Goal: Transaction & Acquisition: Purchase product/service

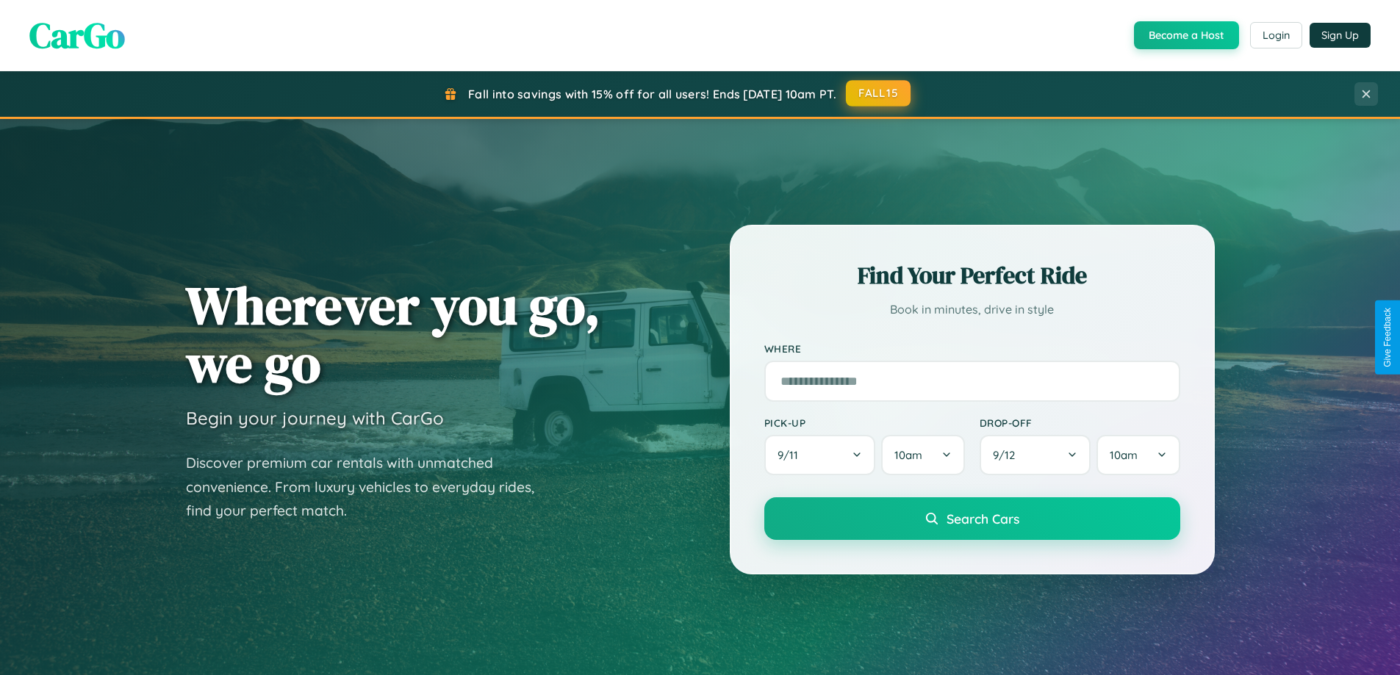
click at [879, 93] on button "FALL15" at bounding box center [878, 93] width 65 height 26
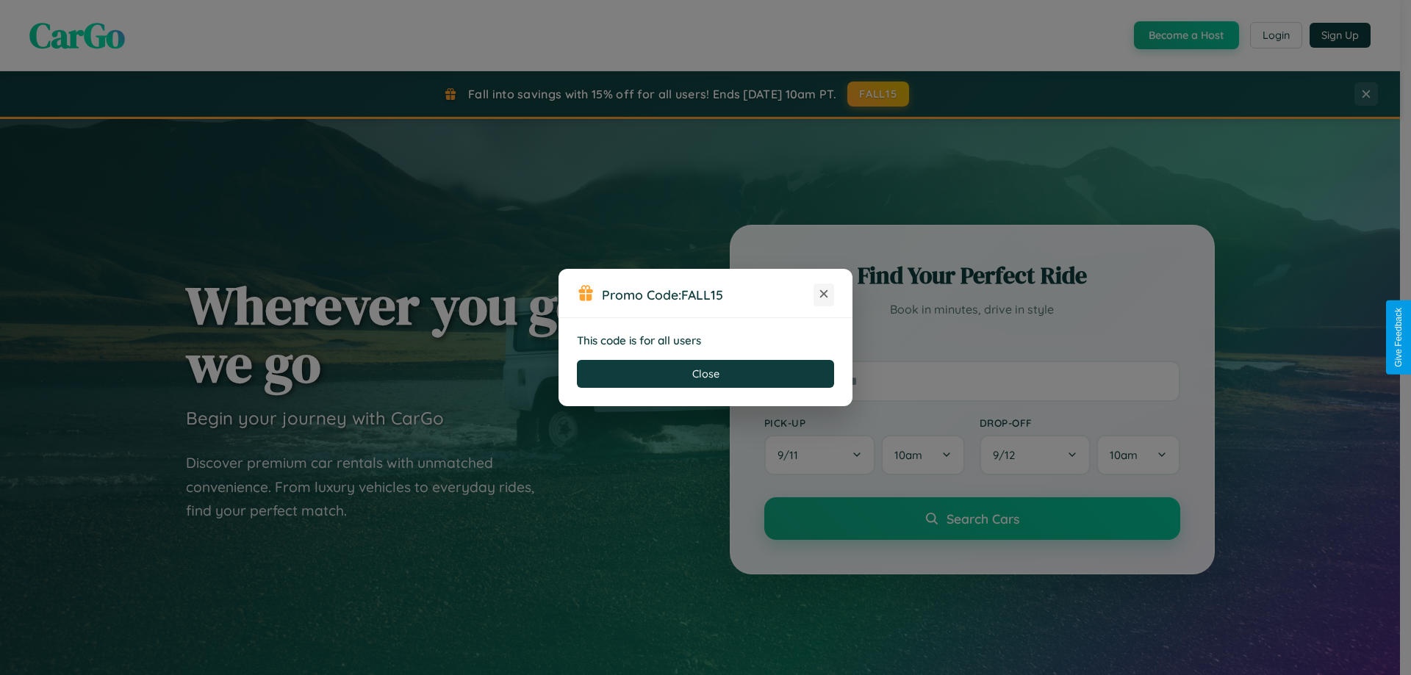
click at [824, 295] on icon at bounding box center [823, 294] width 15 height 15
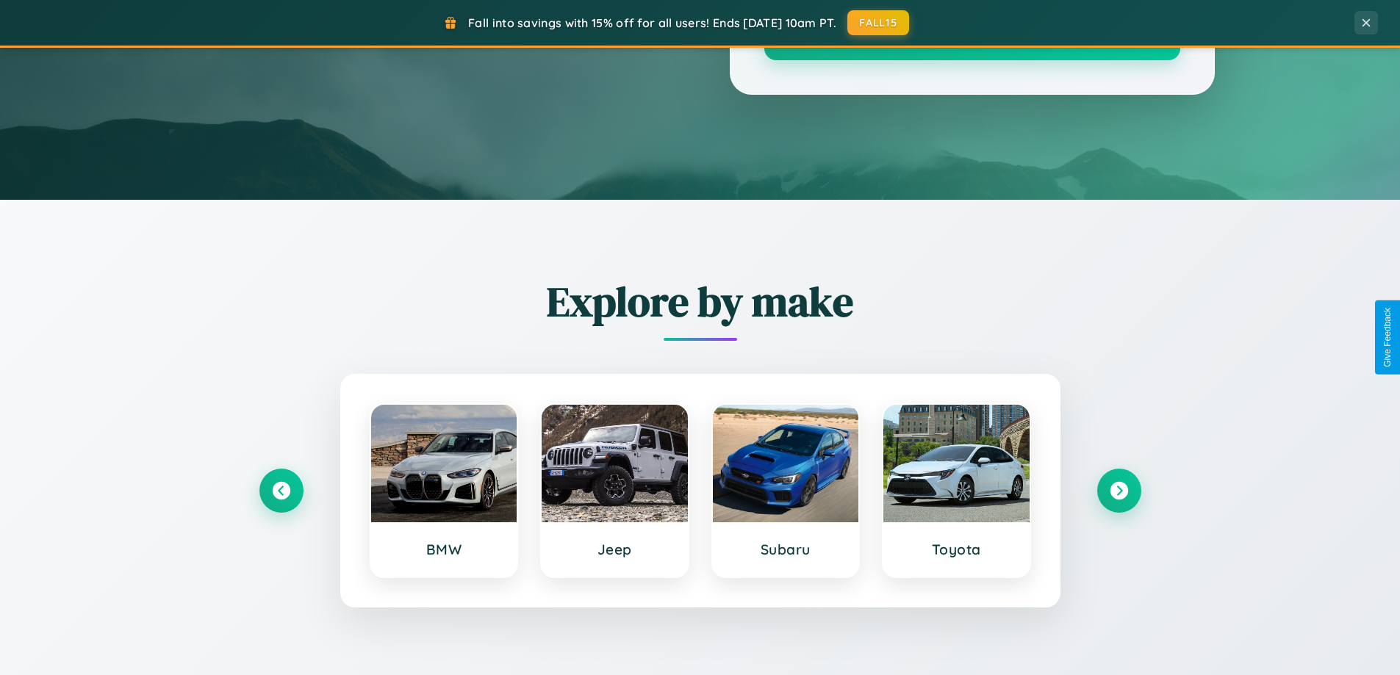
scroll to position [1011, 0]
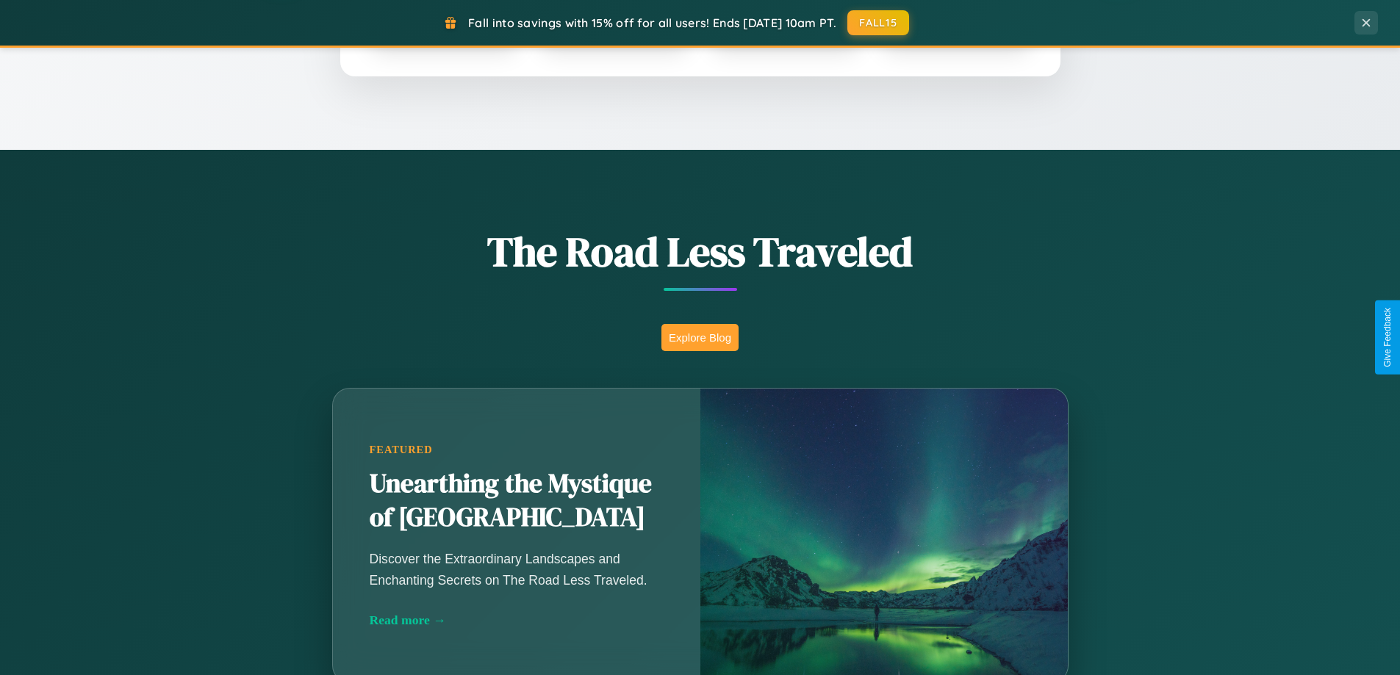
click at [700, 337] on button "Explore Blog" at bounding box center [699, 337] width 77 height 27
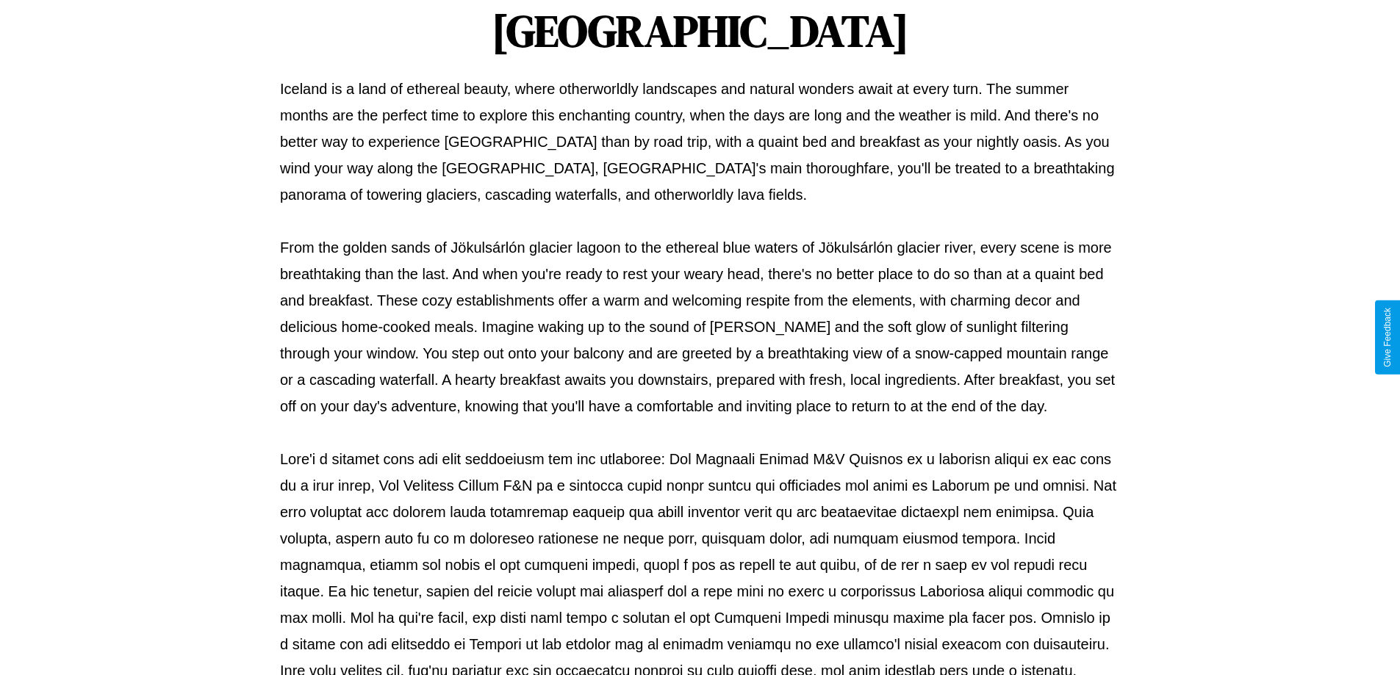
scroll to position [475, 0]
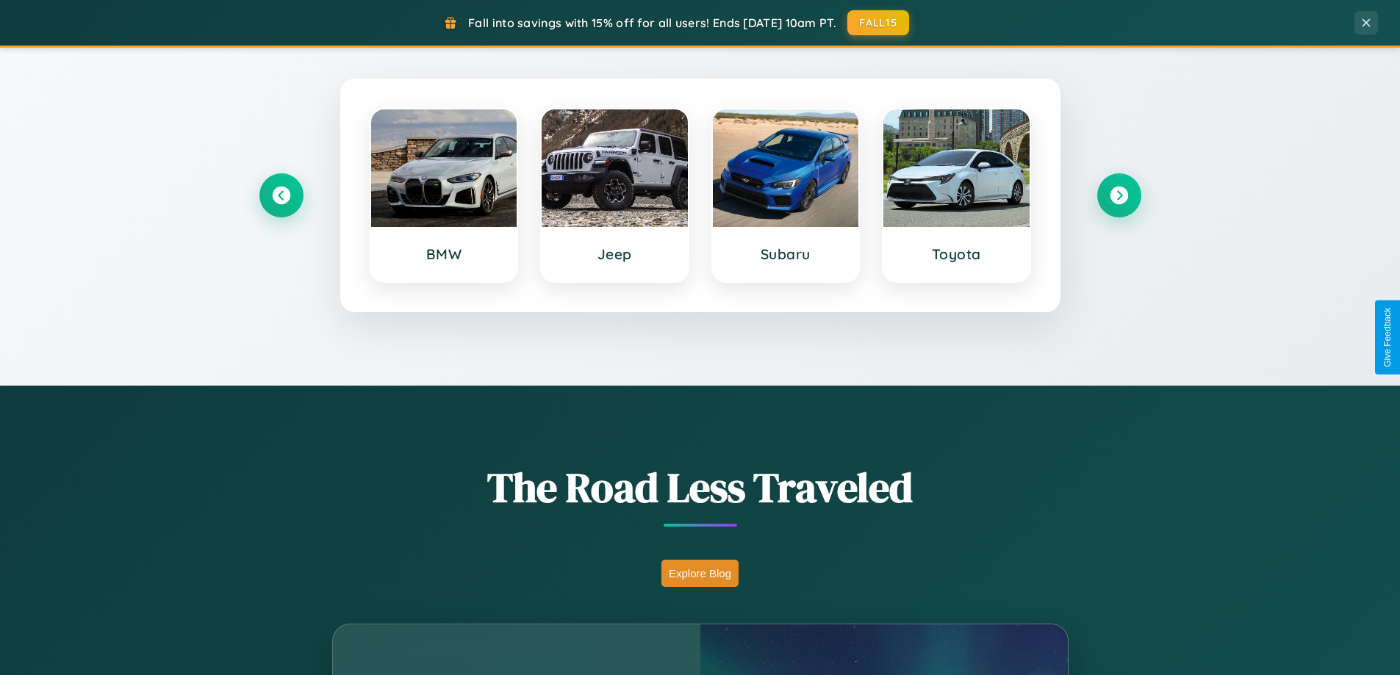
scroll to position [633, 0]
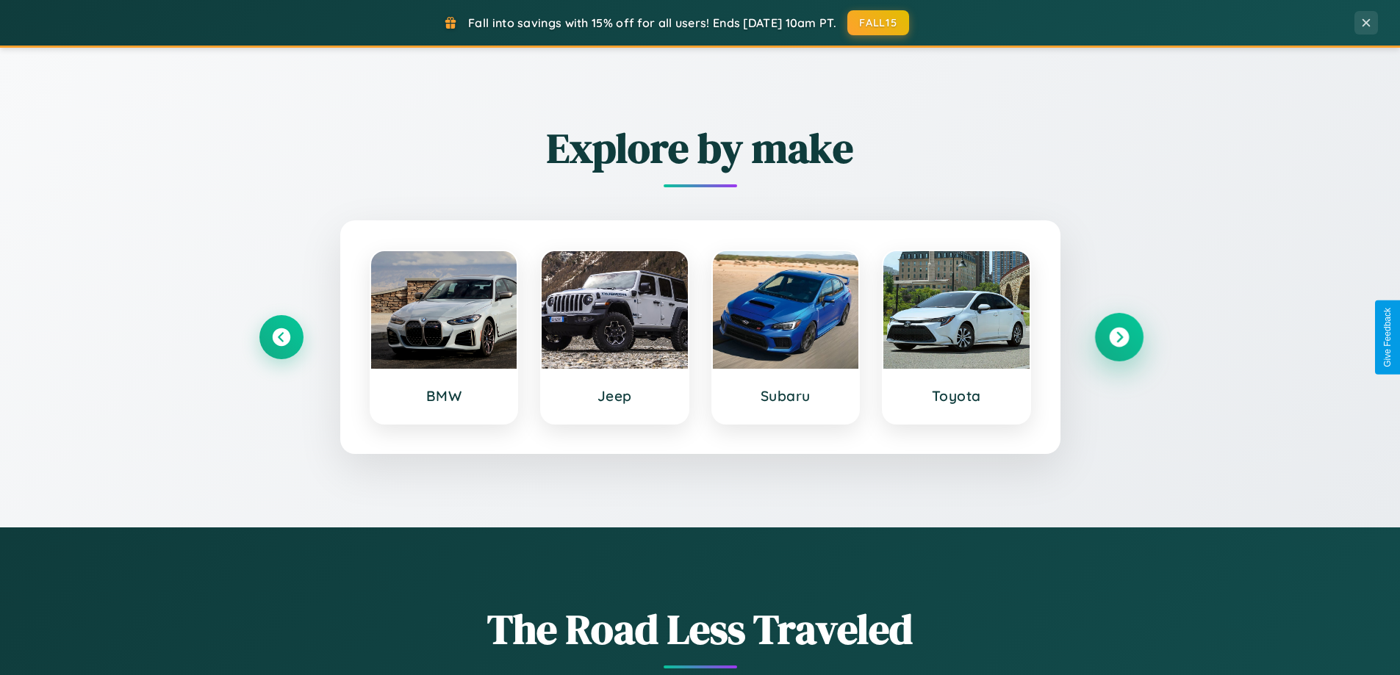
click at [1118, 337] on icon at bounding box center [1119, 338] width 20 height 20
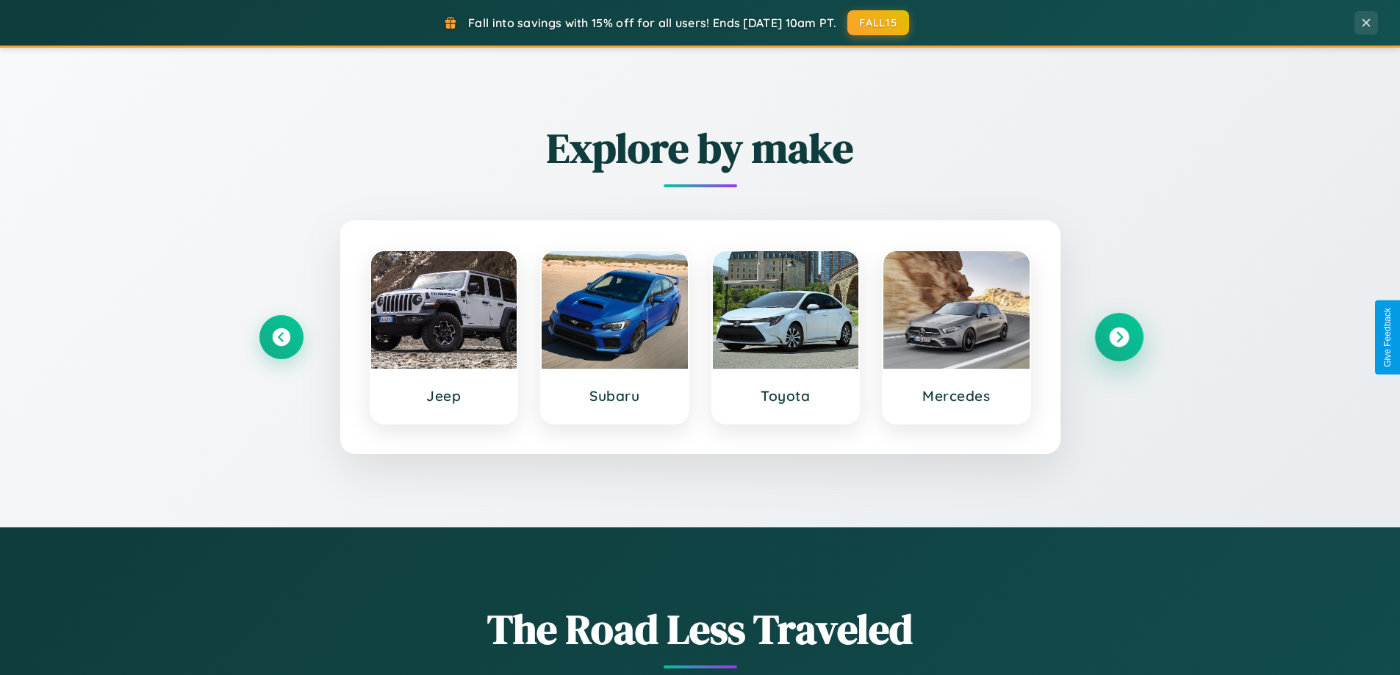
click at [1118, 337] on icon at bounding box center [1119, 338] width 20 height 20
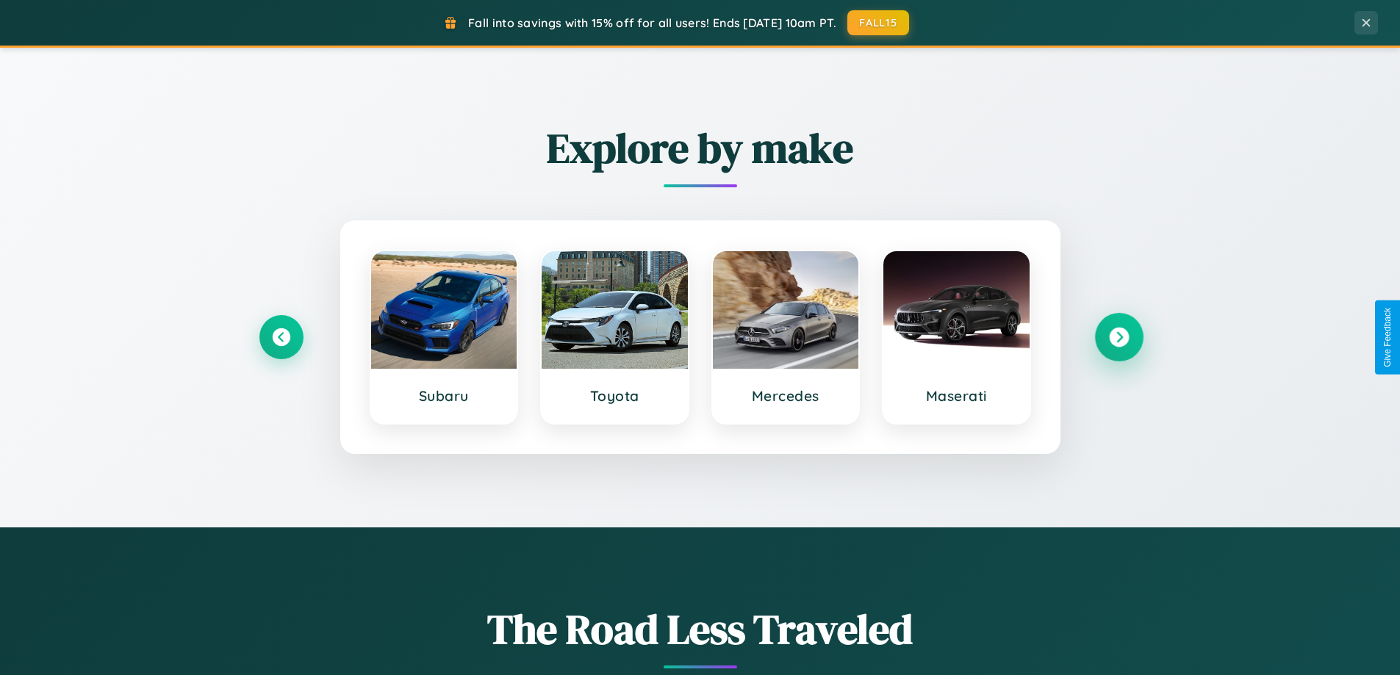
click at [1118, 337] on icon at bounding box center [1119, 338] width 20 height 20
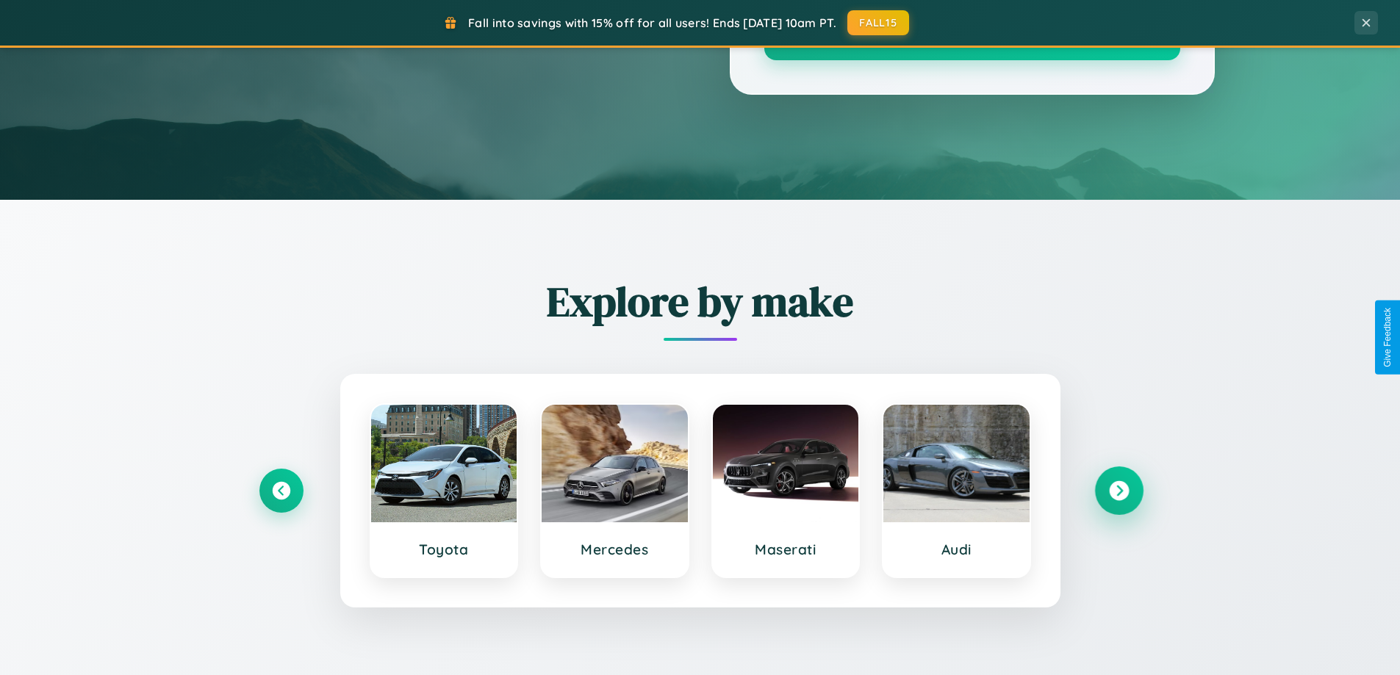
scroll to position [43, 0]
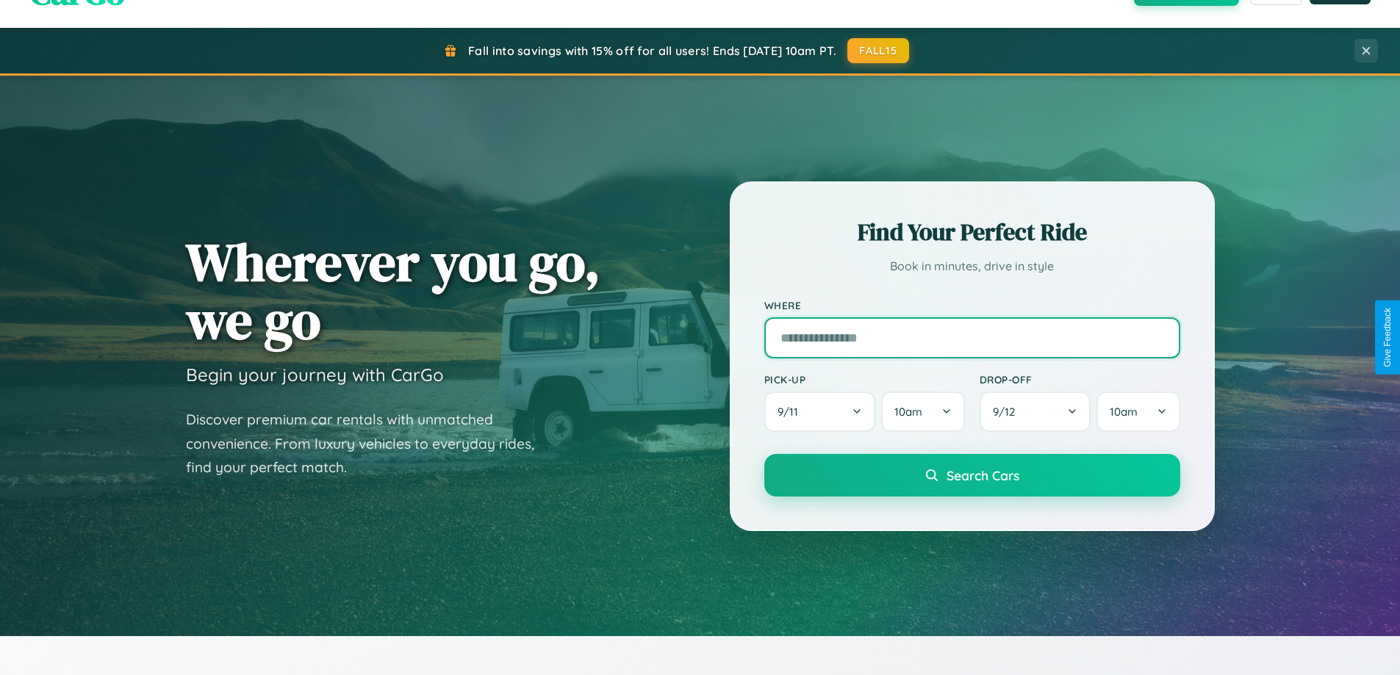
click at [971, 337] on input "text" at bounding box center [972, 337] width 416 height 41
type input "******"
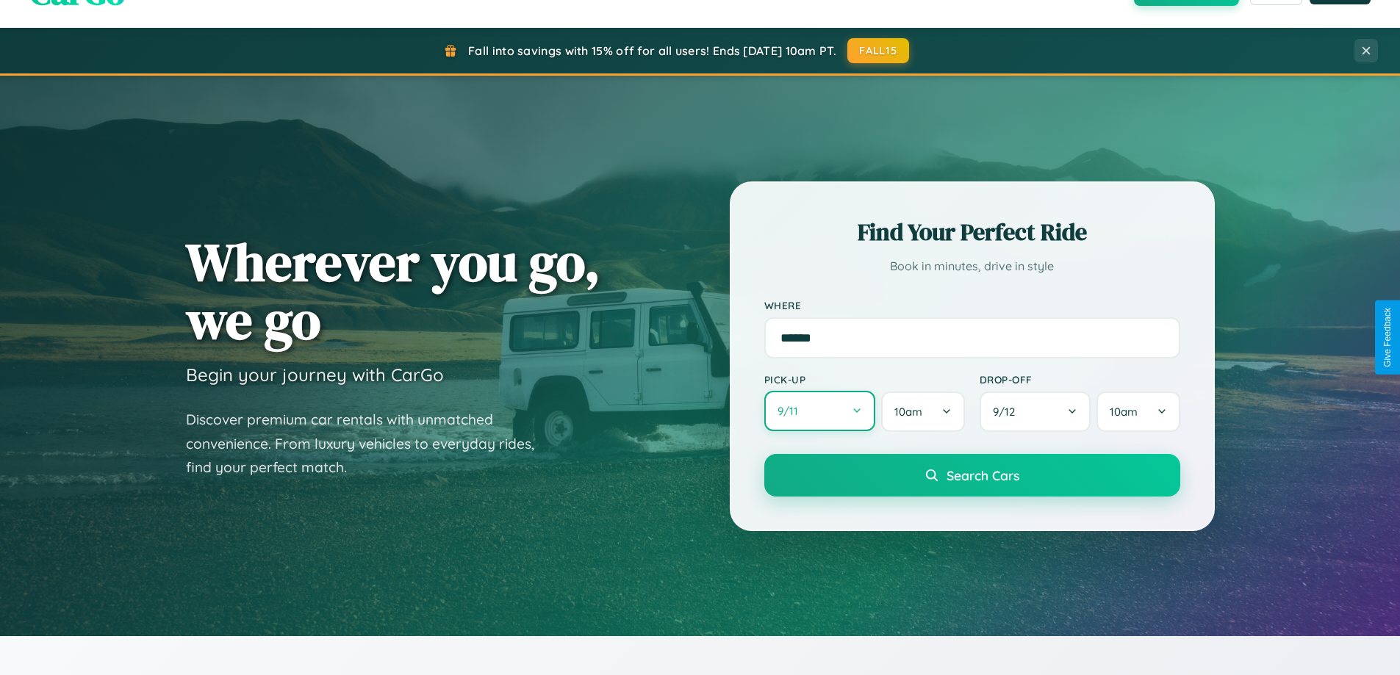
click at [819, 412] on button "9 / 11" at bounding box center [820, 411] width 112 height 40
select select "*"
select select "****"
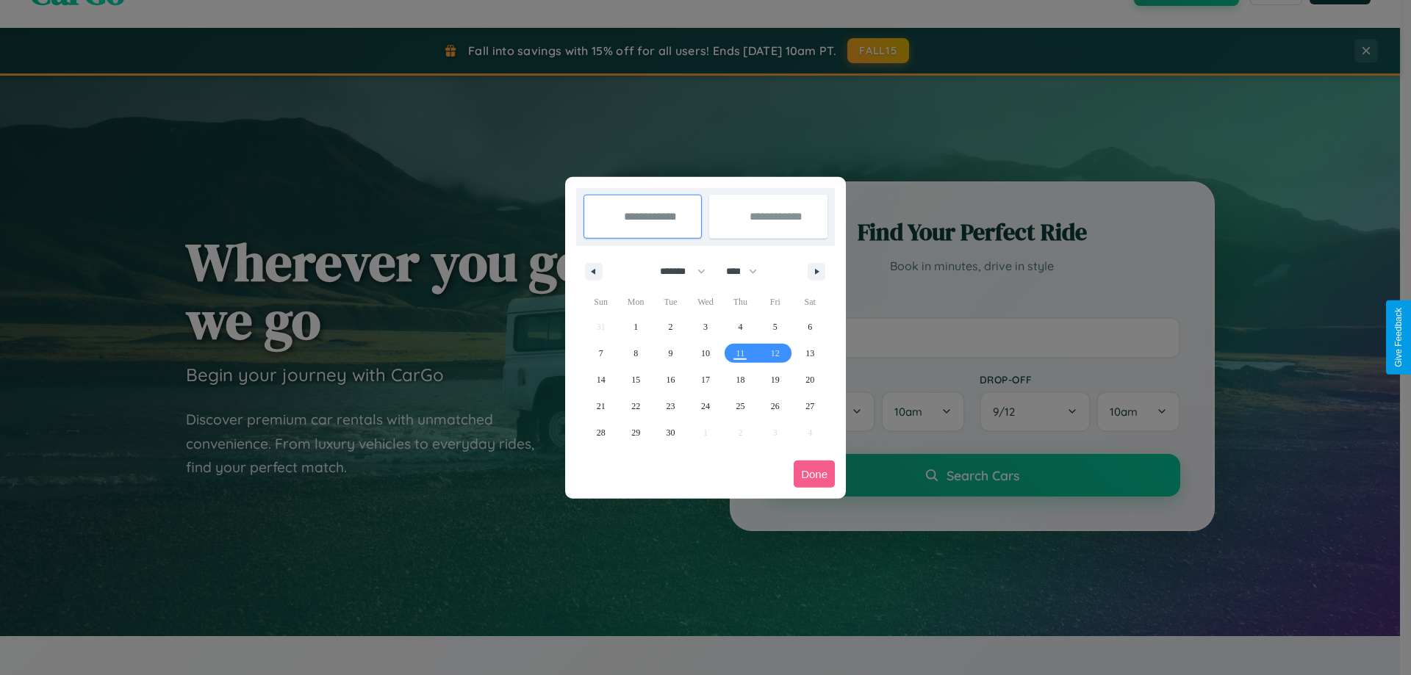
drag, startPoint x: 676, startPoint y: 271, endPoint x: 705, endPoint y: 295, distance: 37.6
click at [676, 271] on select "******* ******** ***** ***** *** **** **** ****** ********* ******* ******** **…" at bounding box center [680, 271] width 62 height 24
select select "*"
drag, startPoint x: 748, startPoint y: 271, endPoint x: 705, endPoint y: 295, distance: 48.7
click at [748, 271] on select "**** **** **** **** **** **** **** **** **** **** **** **** **** **** **** ****…" at bounding box center [741, 271] width 44 height 24
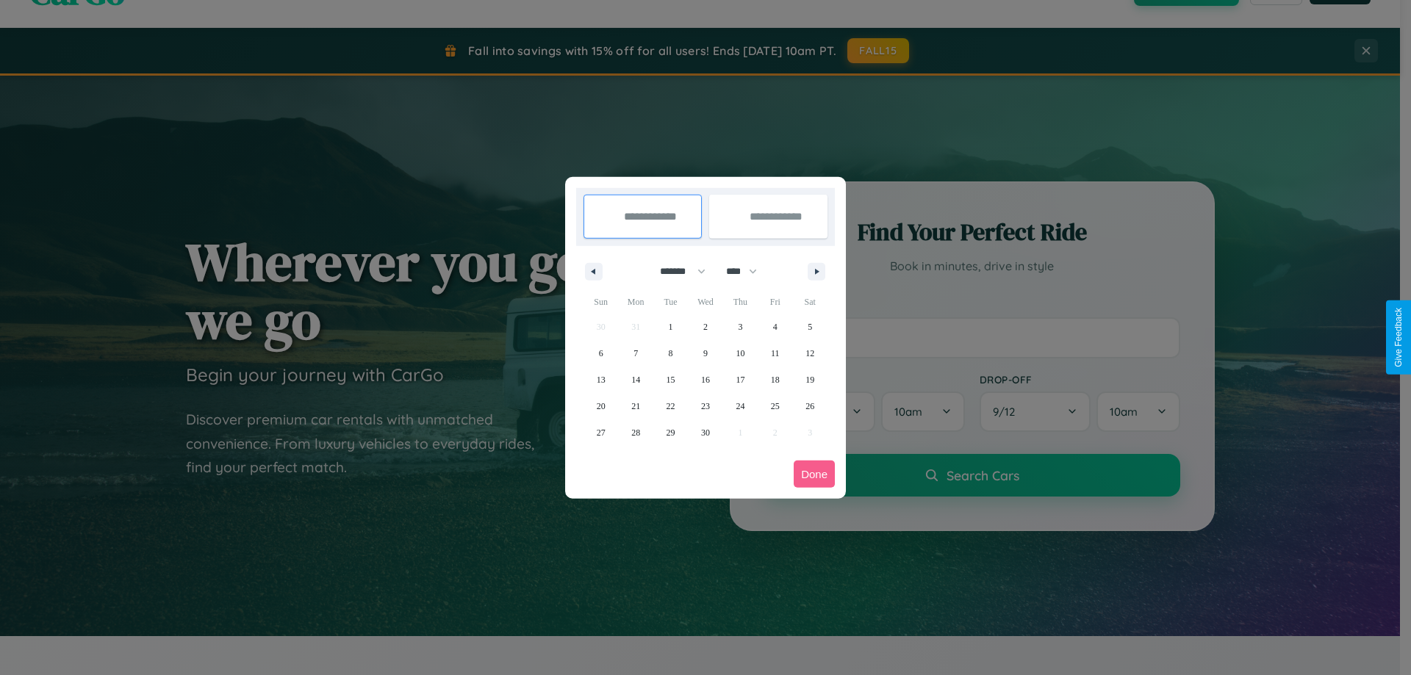
select select "****"
click at [636, 432] on span "27" at bounding box center [635, 433] width 9 height 26
type input "**********"
click at [816, 271] on icon "button" at bounding box center [819, 272] width 7 height 6
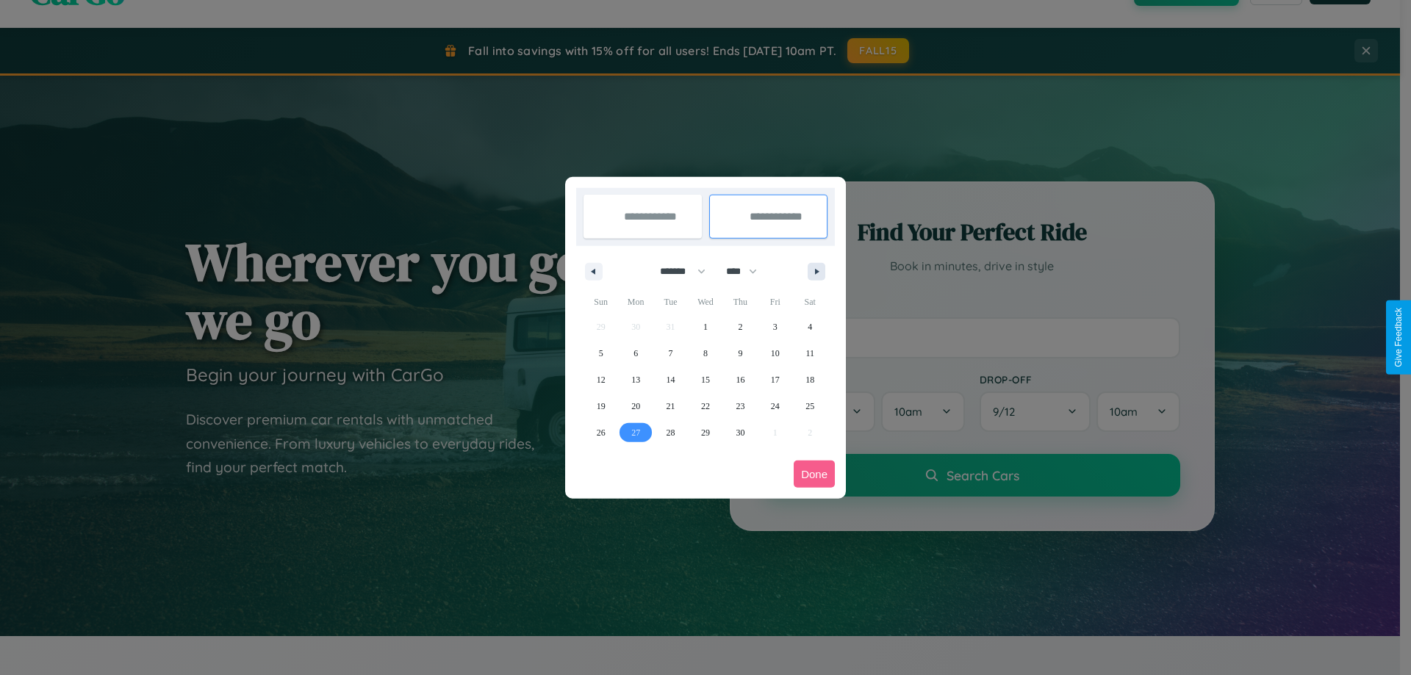
select select "*"
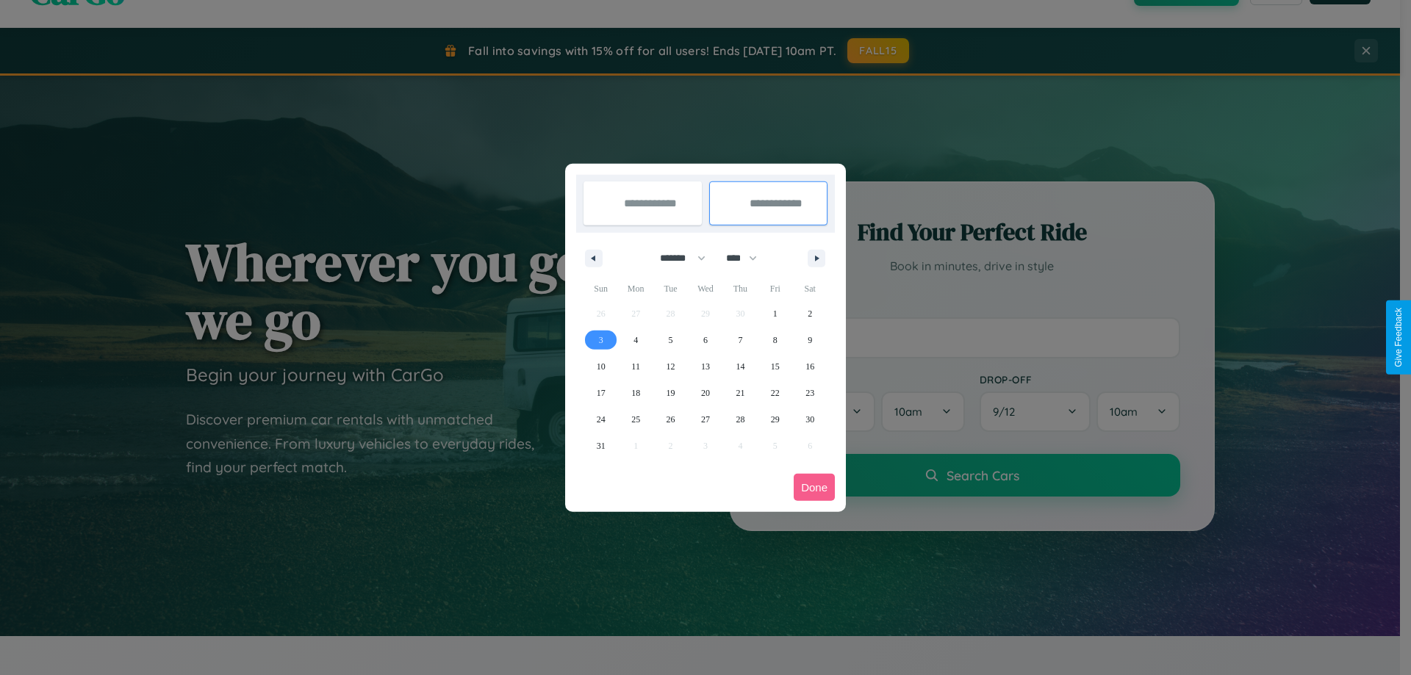
click at [600, 339] on span "3" at bounding box center [601, 340] width 4 height 26
type input "**********"
select select "*"
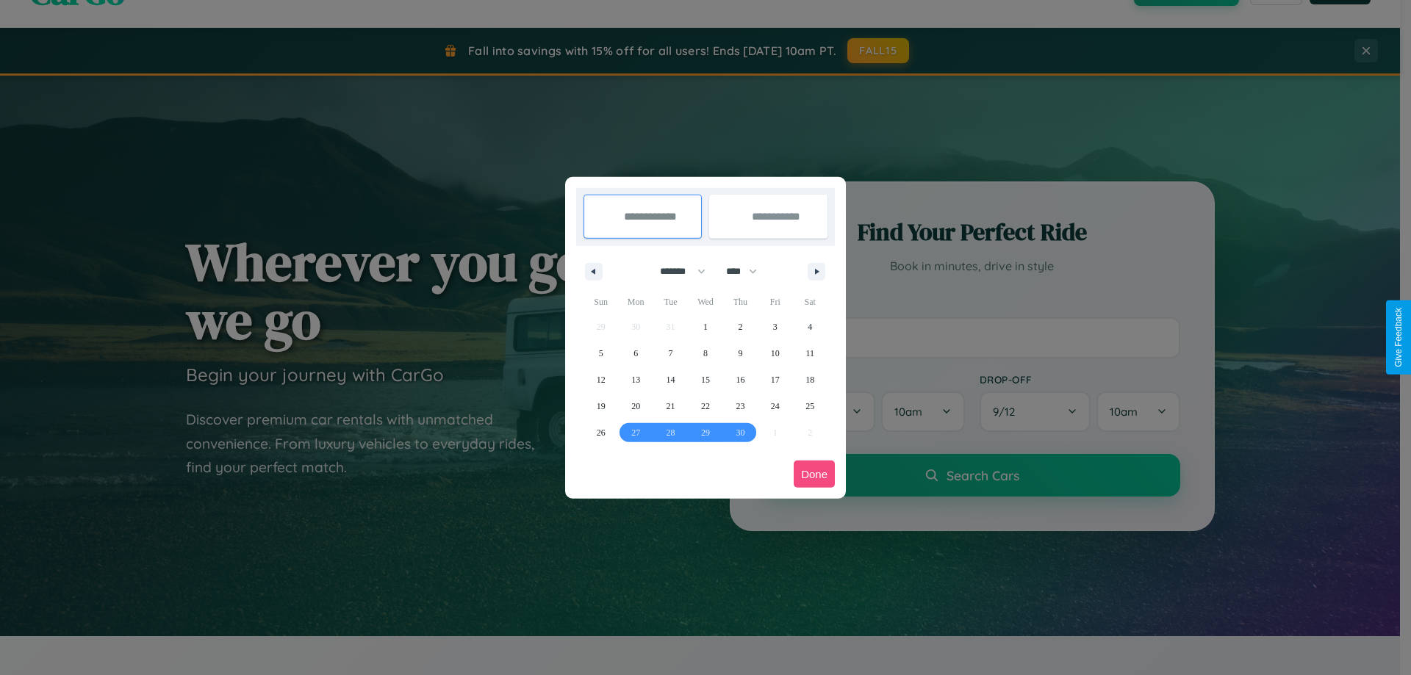
click at [814, 474] on button "Done" at bounding box center [814, 474] width 41 height 27
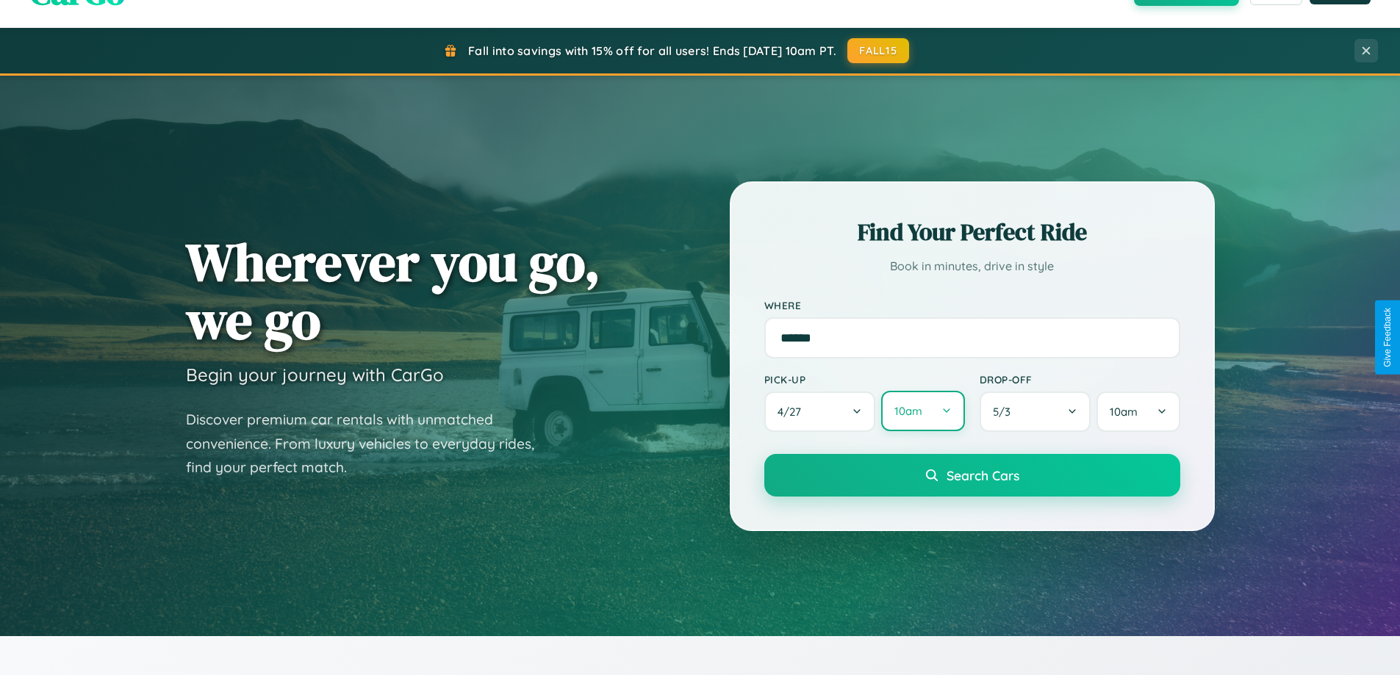
click at [922, 412] on button "10am" at bounding box center [922, 411] width 83 height 40
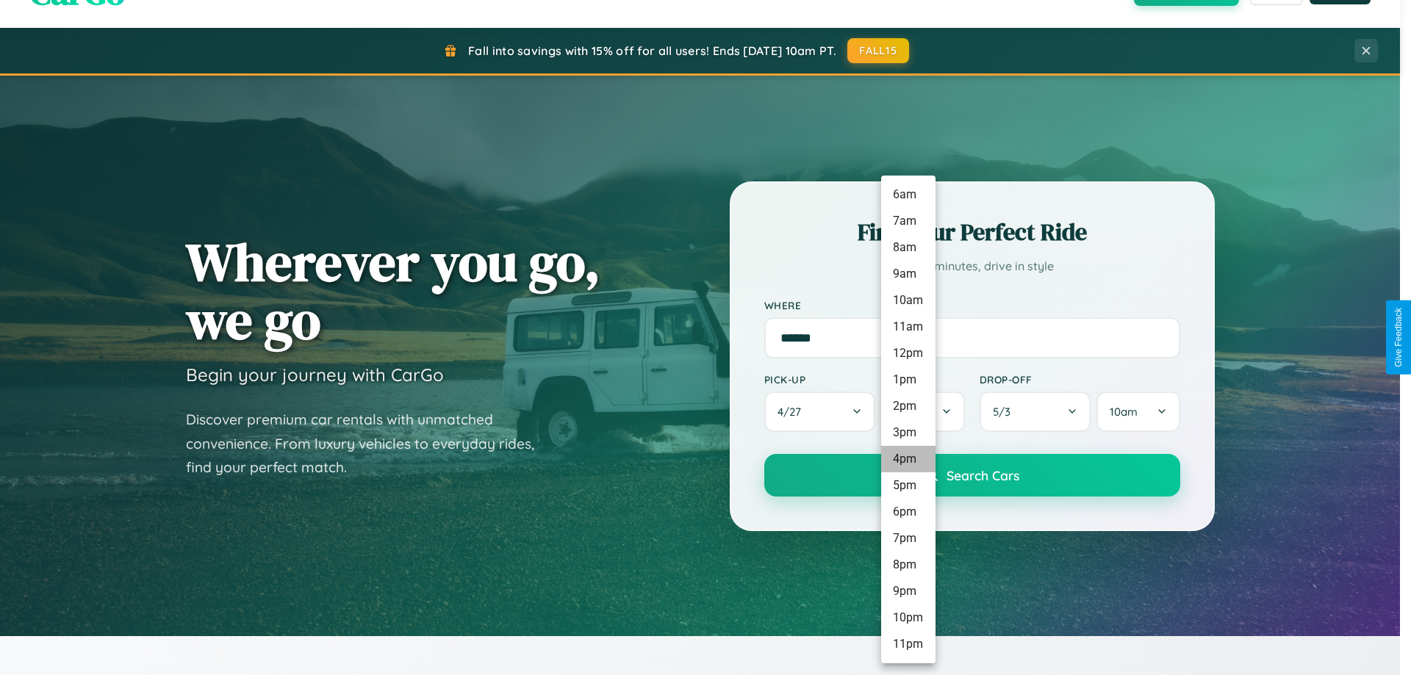
click at [908, 459] on li "4pm" at bounding box center [908, 459] width 54 height 26
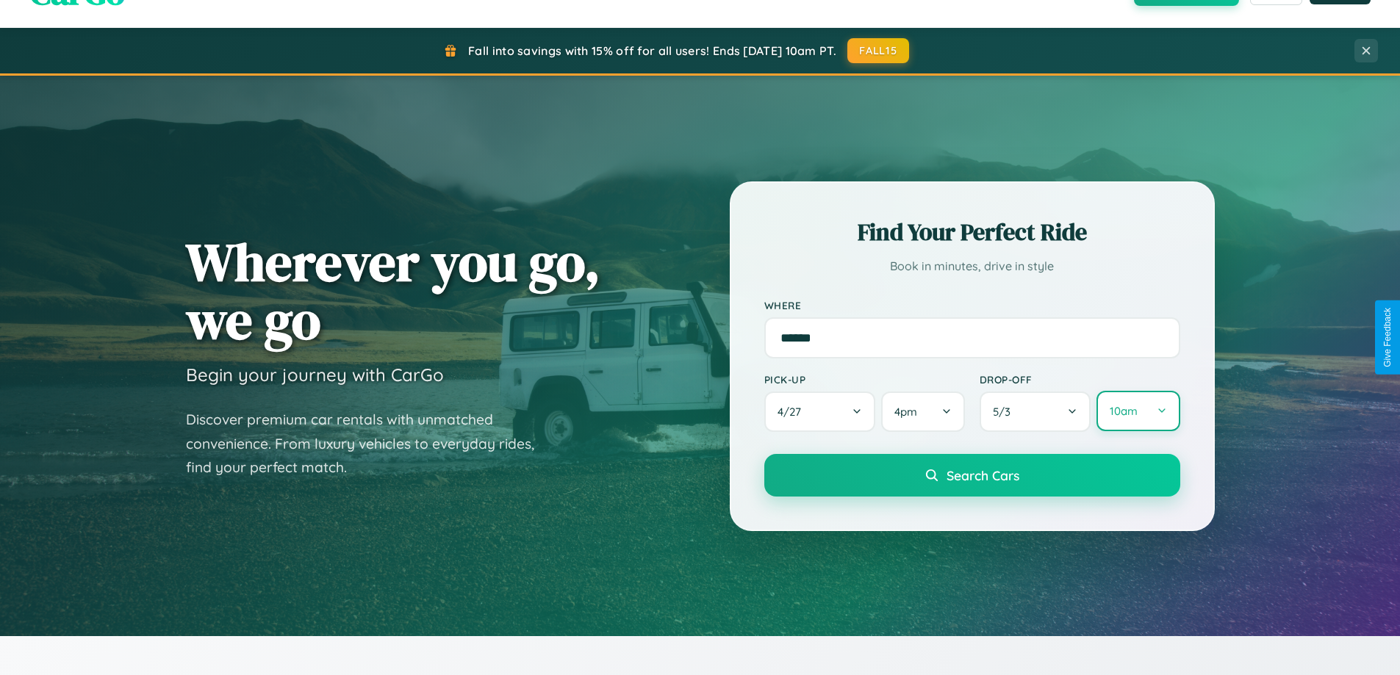
click at [1138, 412] on button "10am" at bounding box center [1137, 411] width 83 height 40
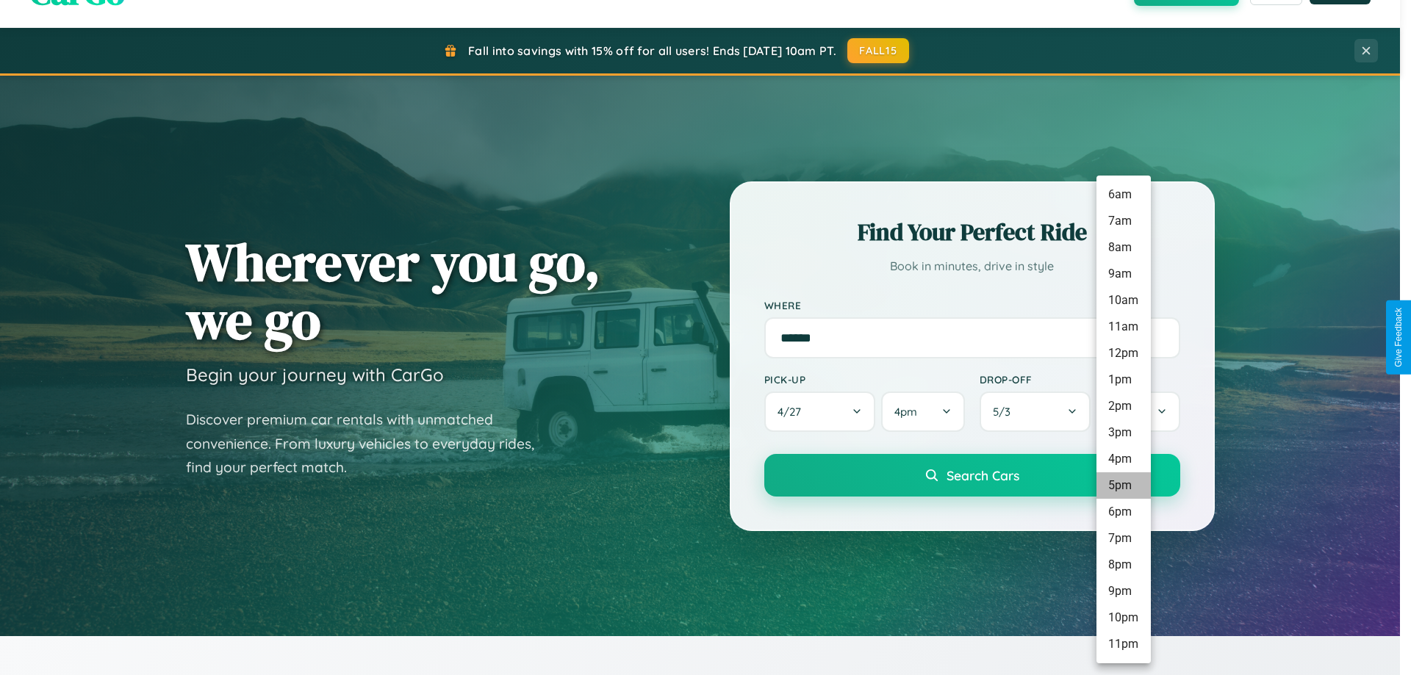
click at [1123, 486] on li "5pm" at bounding box center [1123, 486] width 54 height 26
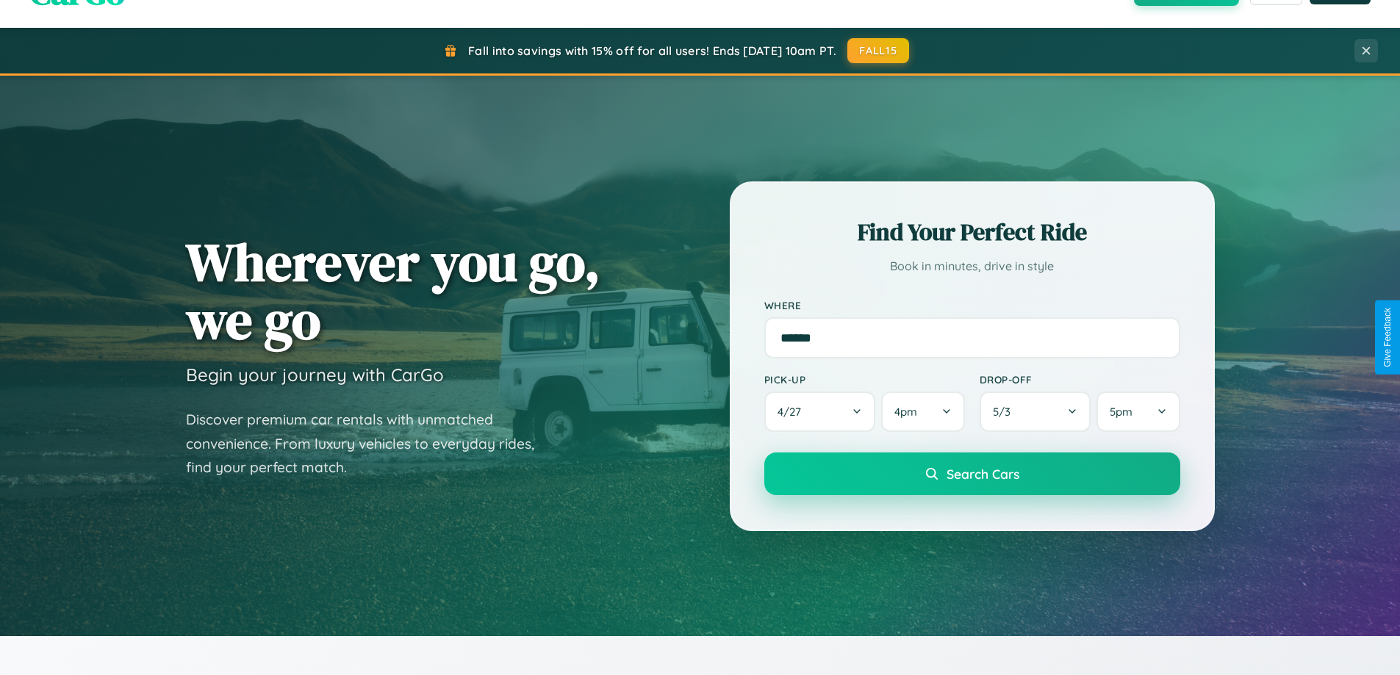
click at [971, 474] on span "Search Cars" at bounding box center [982, 474] width 73 height 16
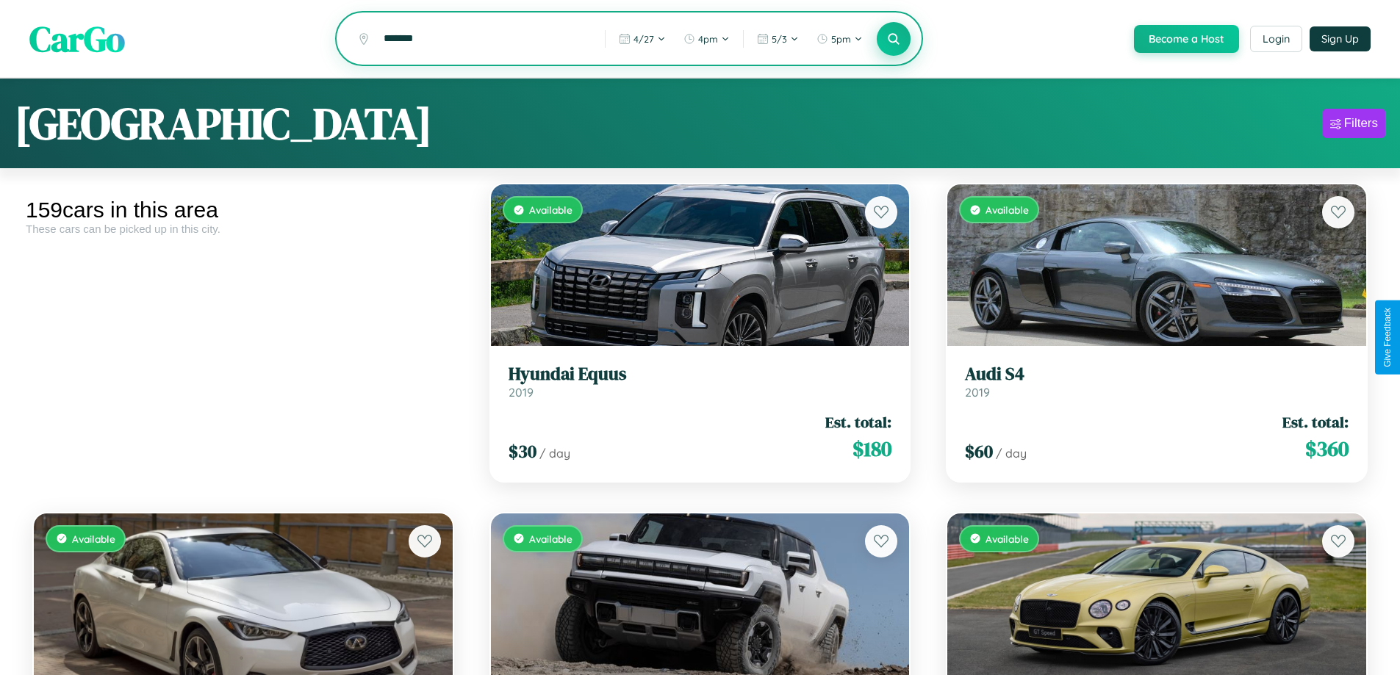
click at [893, 39] on icon at bounding box center [894, 39] width 14 height 14
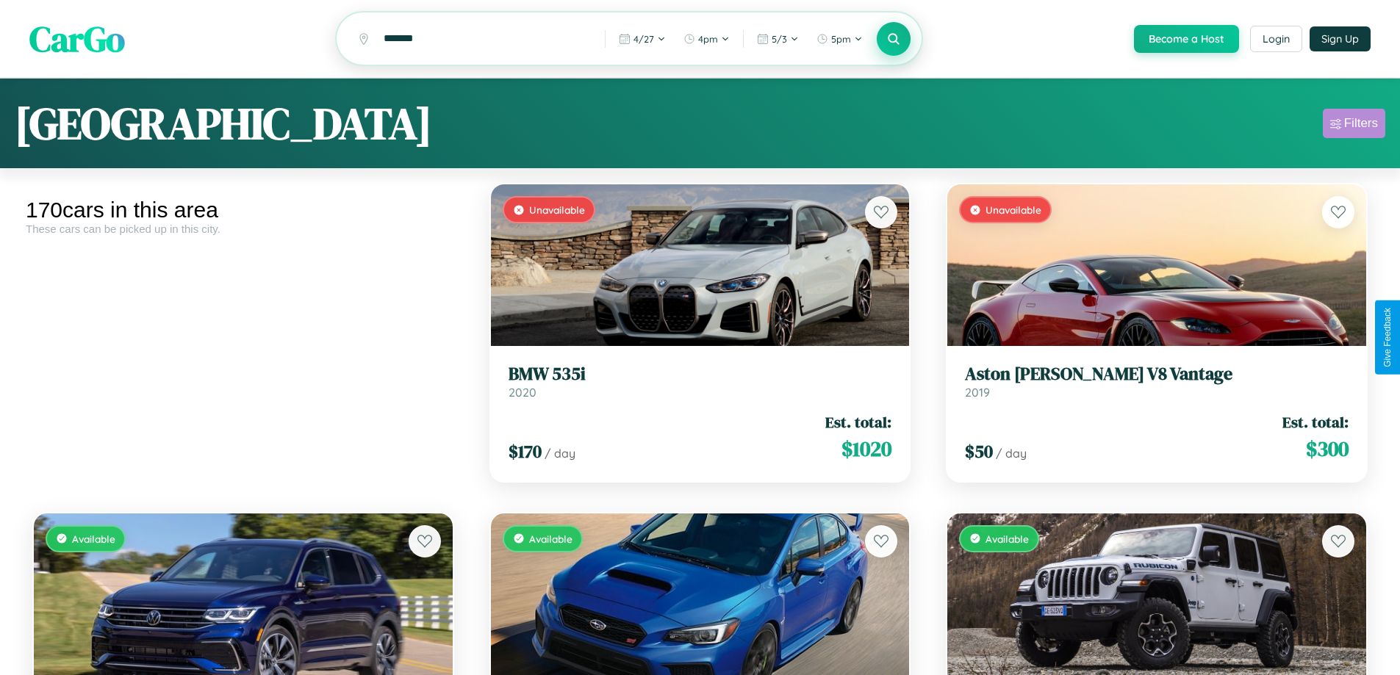
click at [1354, 126] on div "Filters" at bounding box center [1361, 123] width 34 height 15
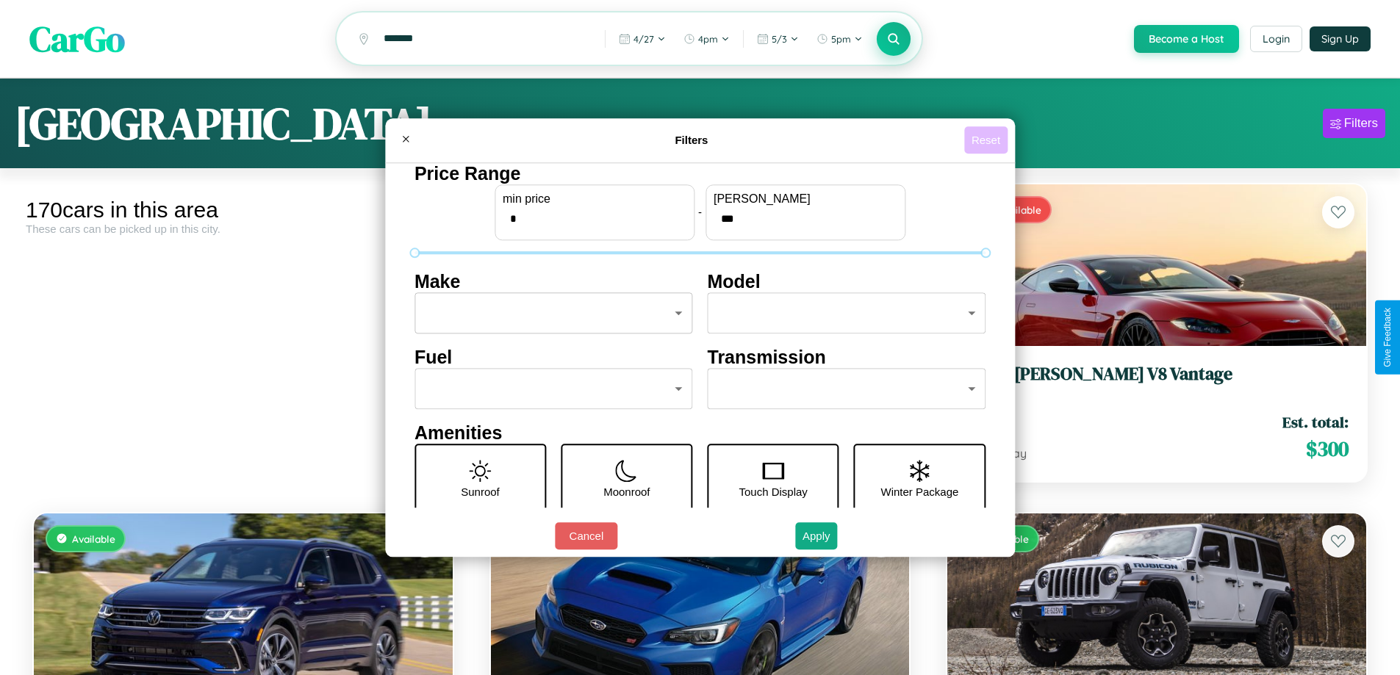
click at [988, 140] on button "Reset" at bounding box center [985, 139] width 43 height 27
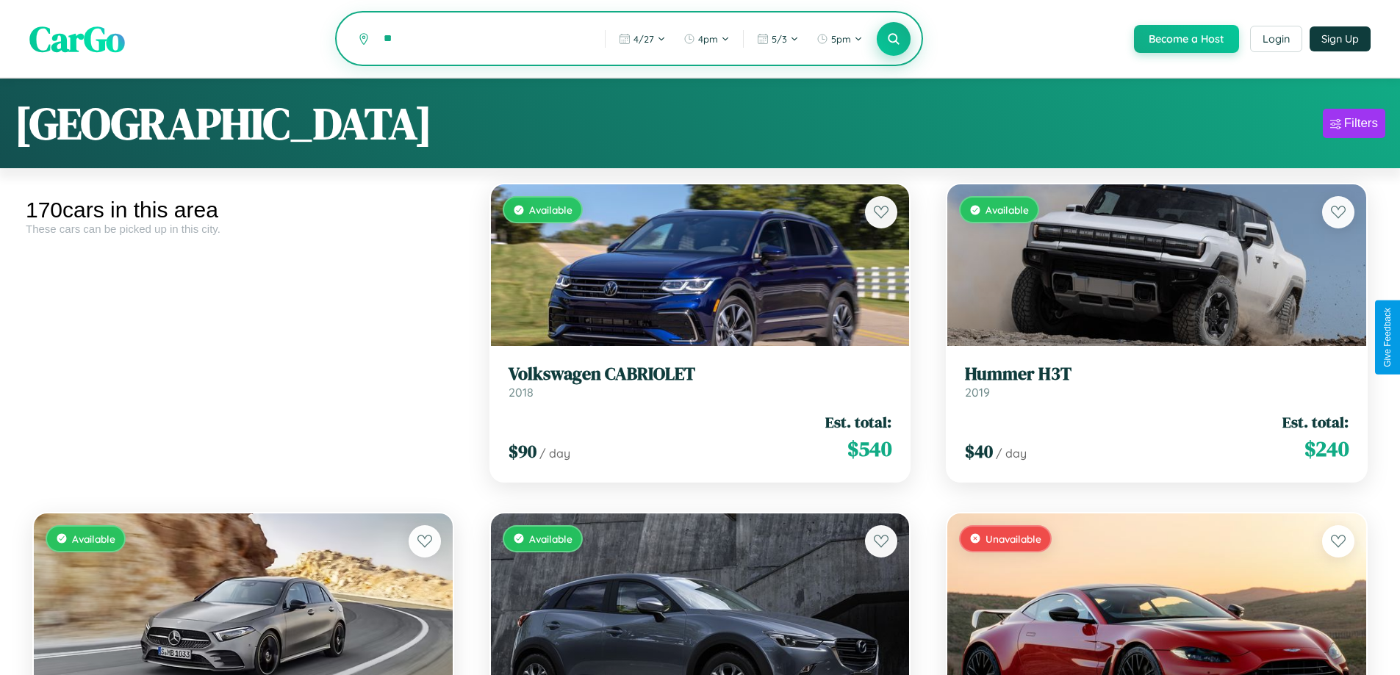
type input "*"
type input "**********"
click at [893, 40] on icon at bounding box center [894, 39] width 14 height 14
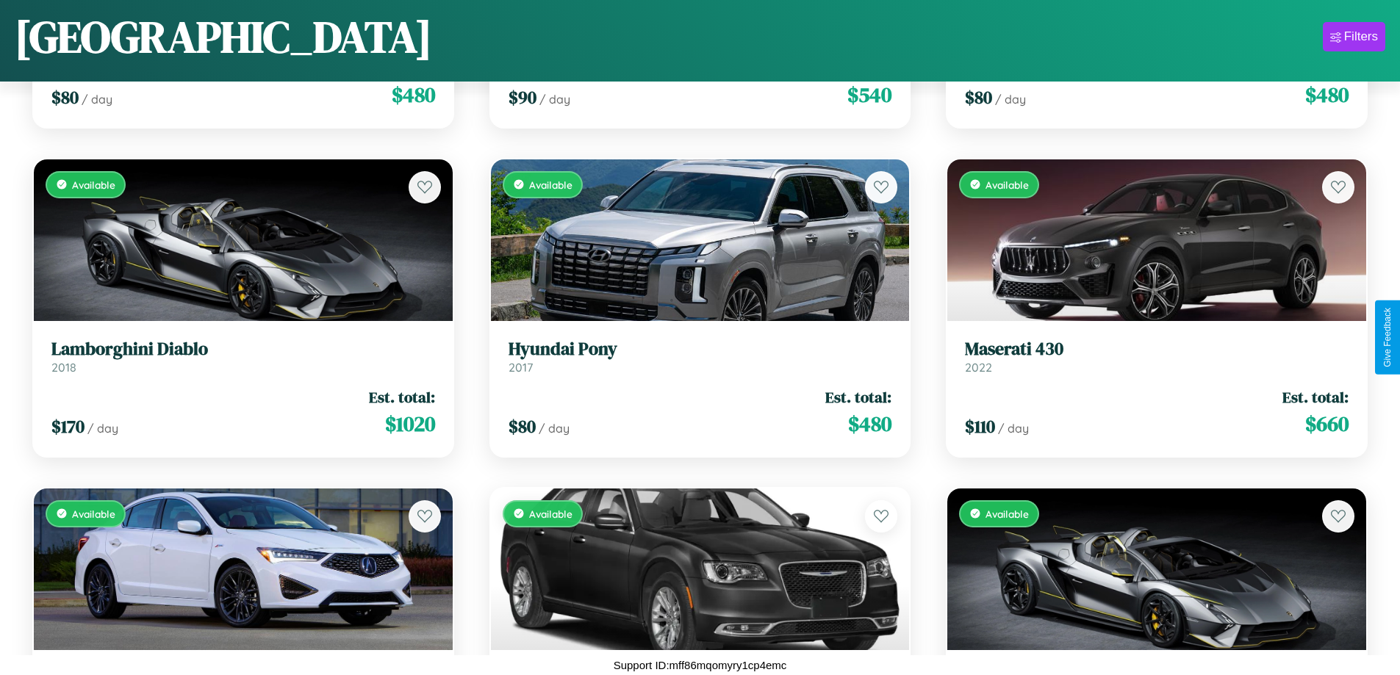
scroll to position [9749, 0]
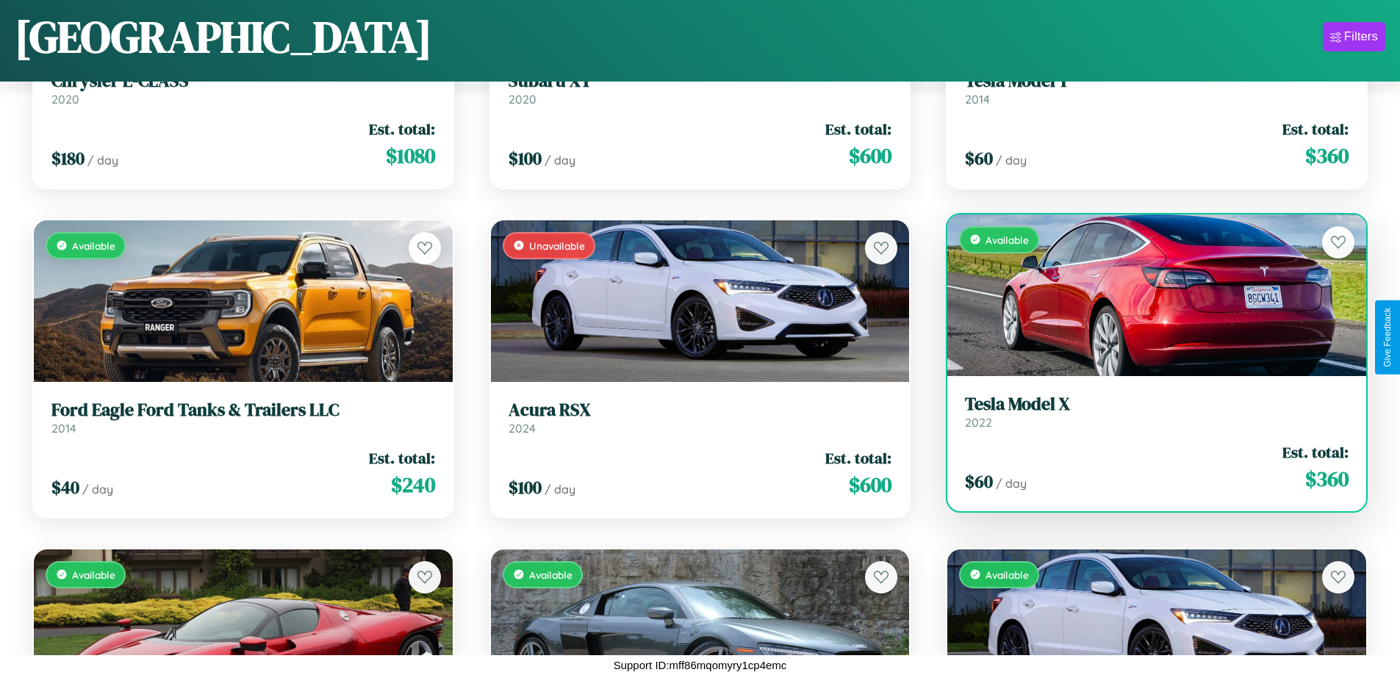
click at [1147, 414] on link "Tesla Model X 2022" at bounding box center [1157, 412] width 384 height 36
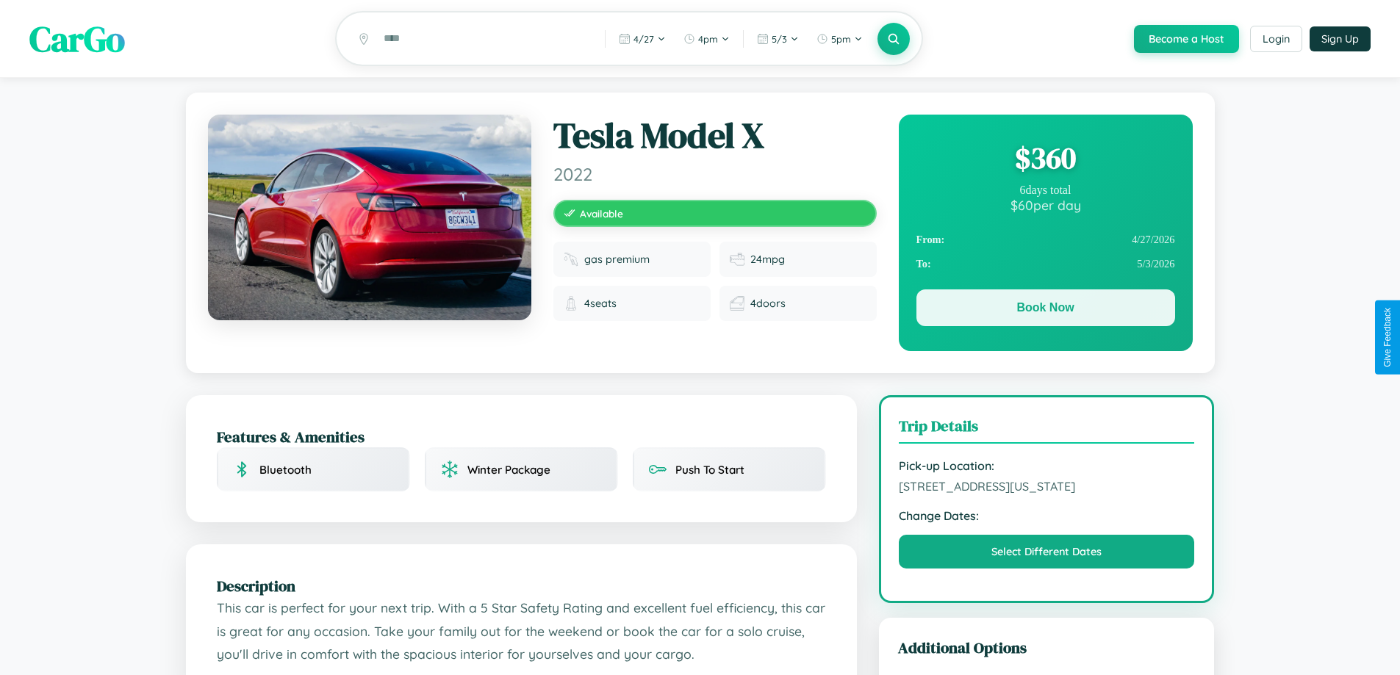
click at [1045, 311] on button "Book Now" at bounding box center [1045, 308] width 259 height 37
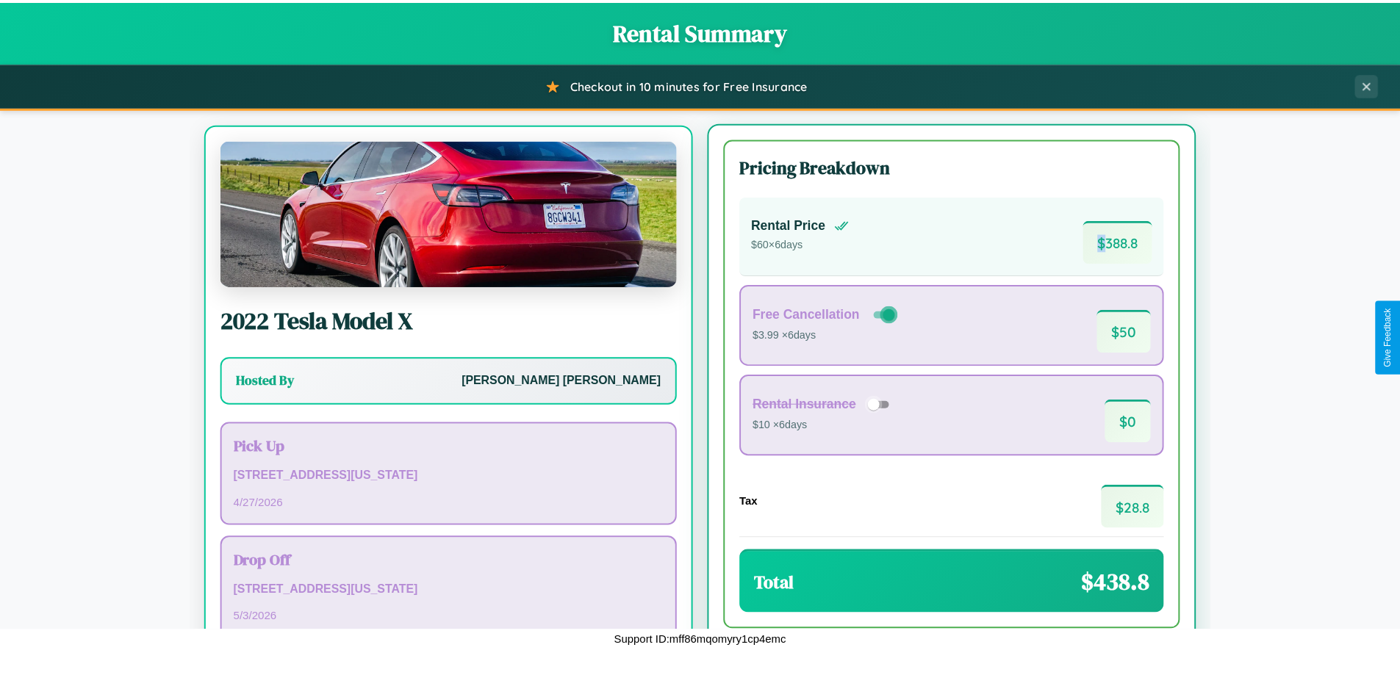
scroll to position [68, 0]
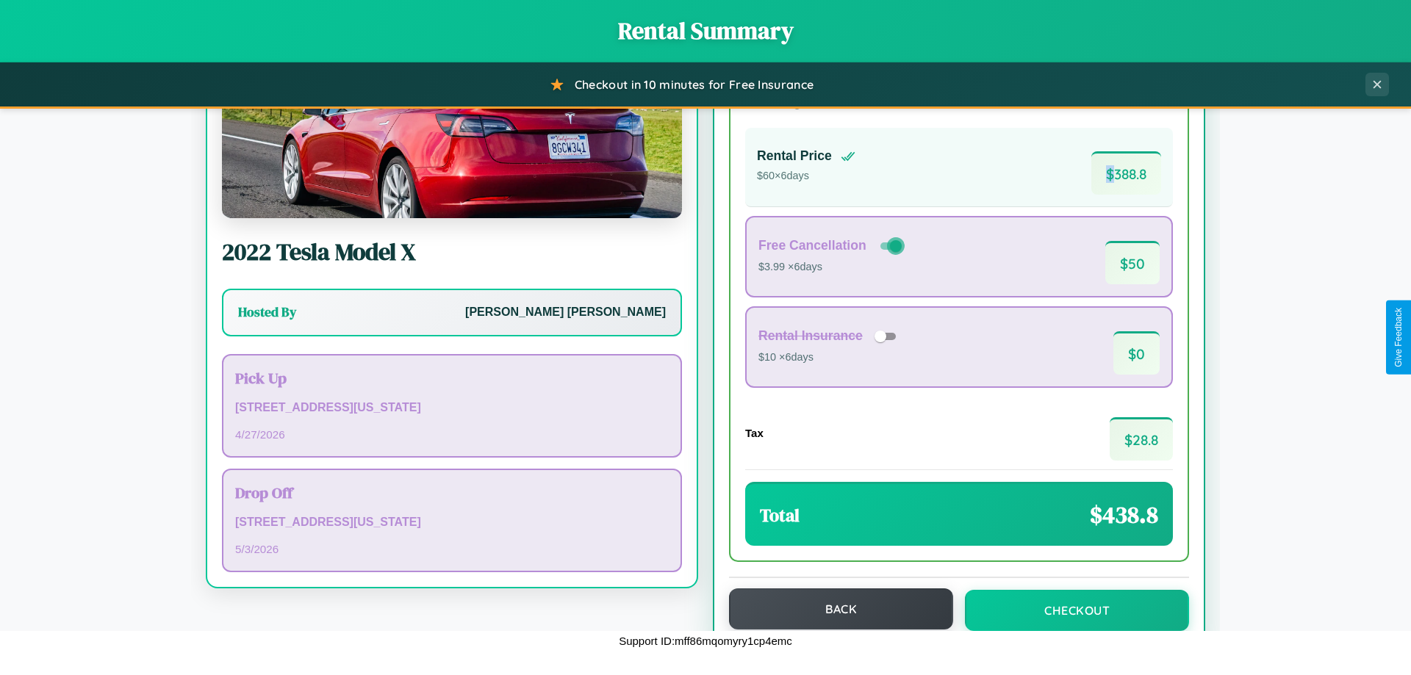
click at [834, 609] on button "Back" at bounding box center [841, 609] width 224 height 41
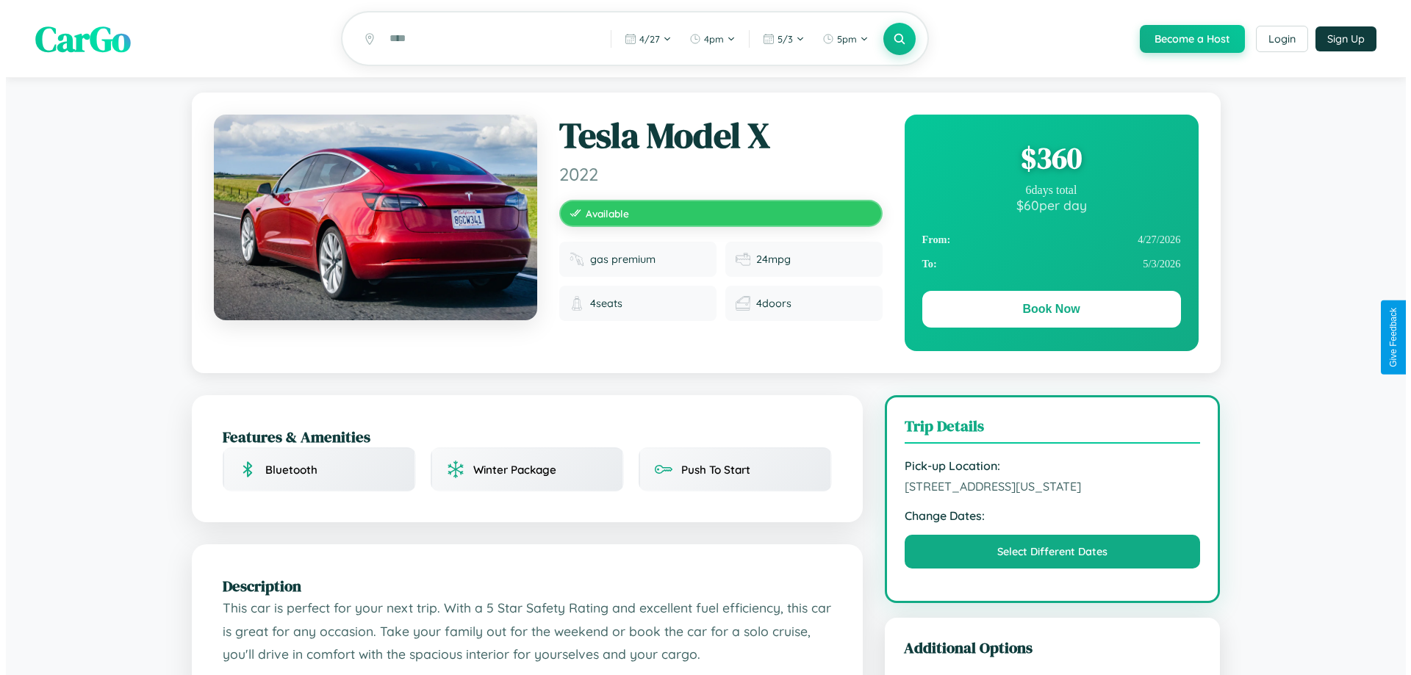
scroll to position [396, 0]
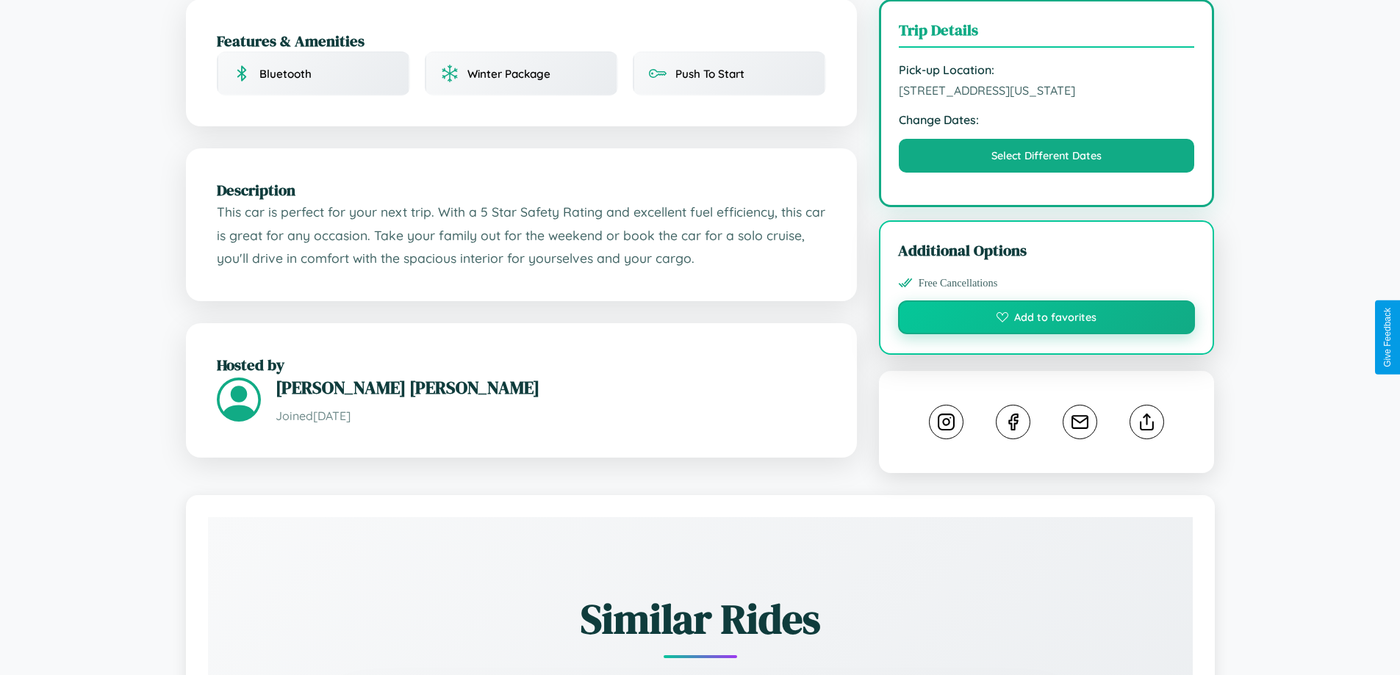
click at [1046, 334] on button "Add to favorites" at bounding box center [1047, 318] width 298 height 34
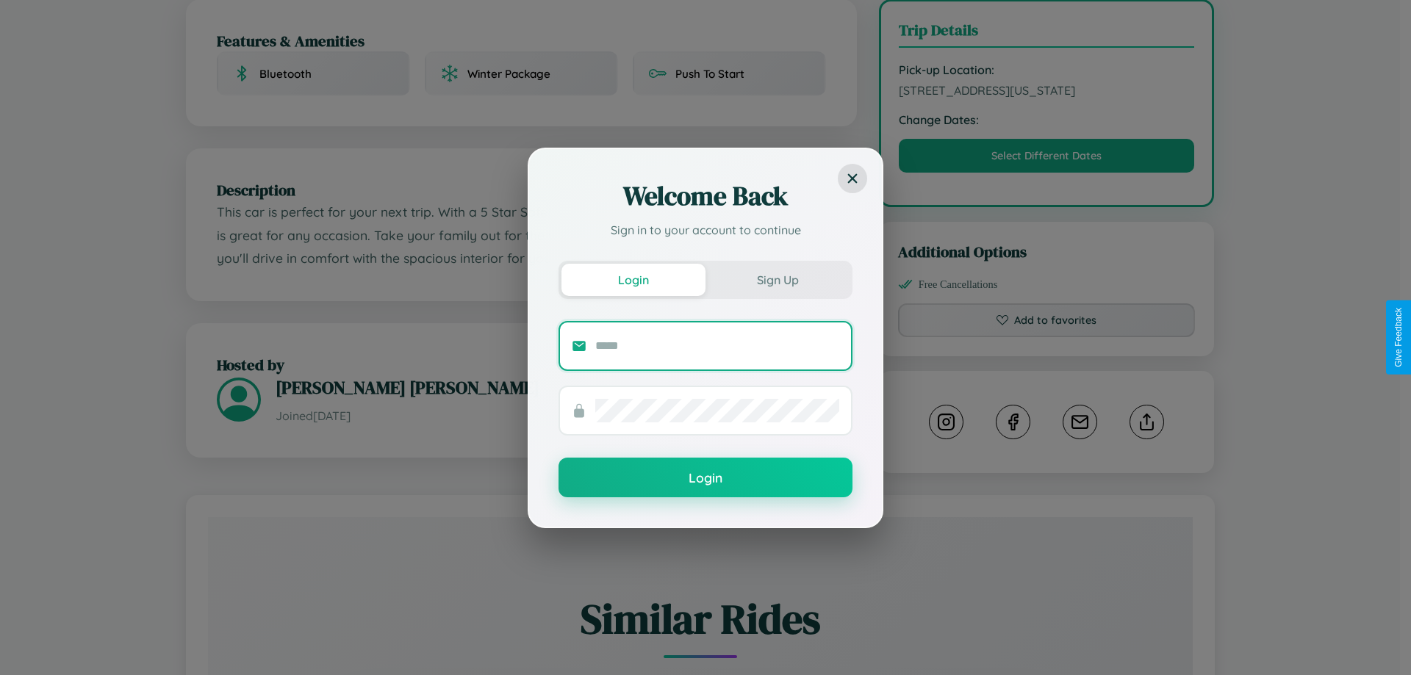
click at [717, 345] on input "text" at bounding box center [717, 346] width 244 height 24
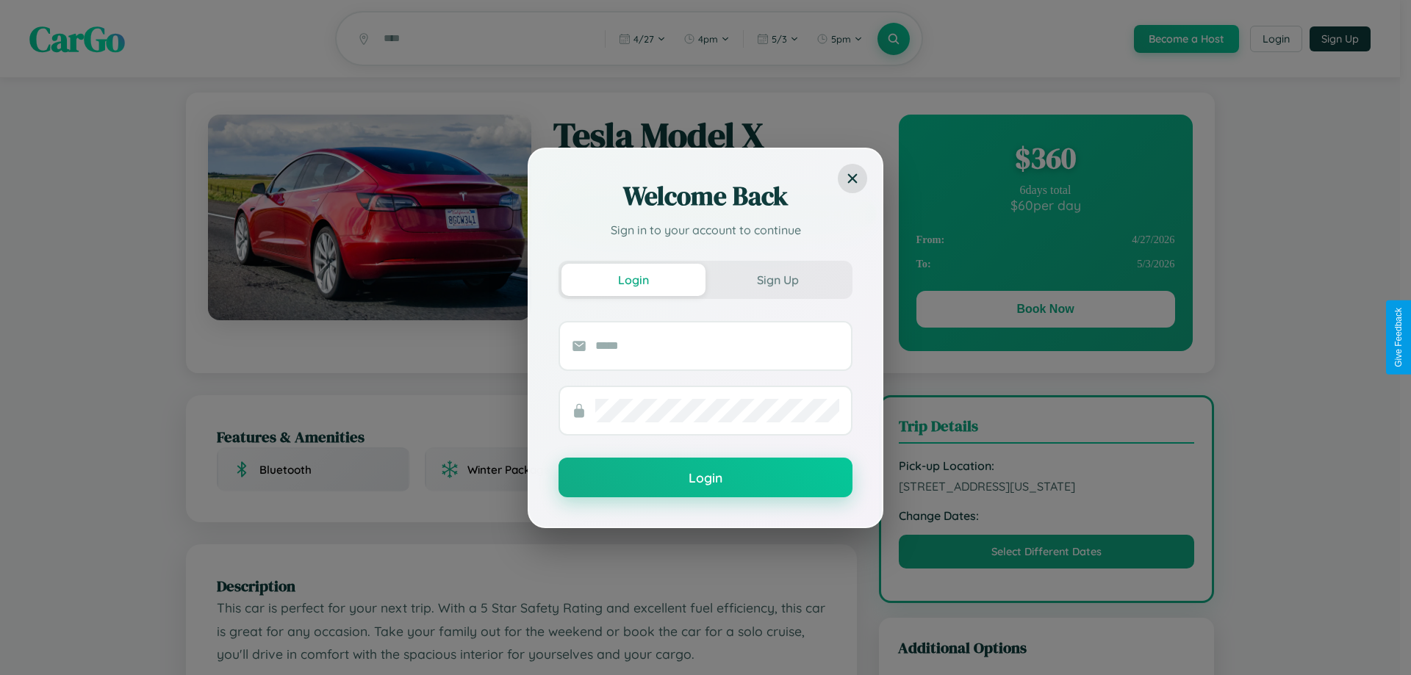
click at [1045, 160] on div "Welcome Back Sign in to your account to continue Login Sign Up Login" at bounding box center [705, 337] width 1411 height 675
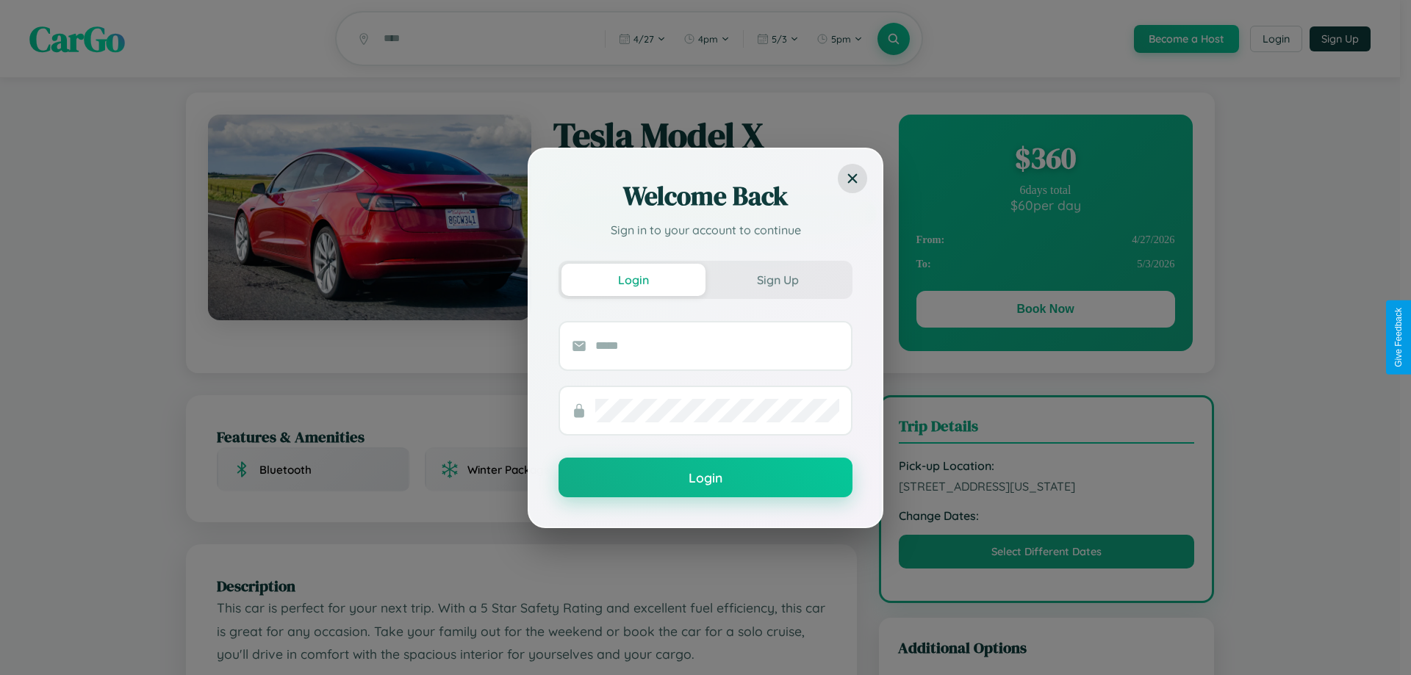
click at [1045, 160] on div "Welcome Back Sign in to your account to continue Login Sign Up Login" at bounding box center [705, 337] width 1411 height 675
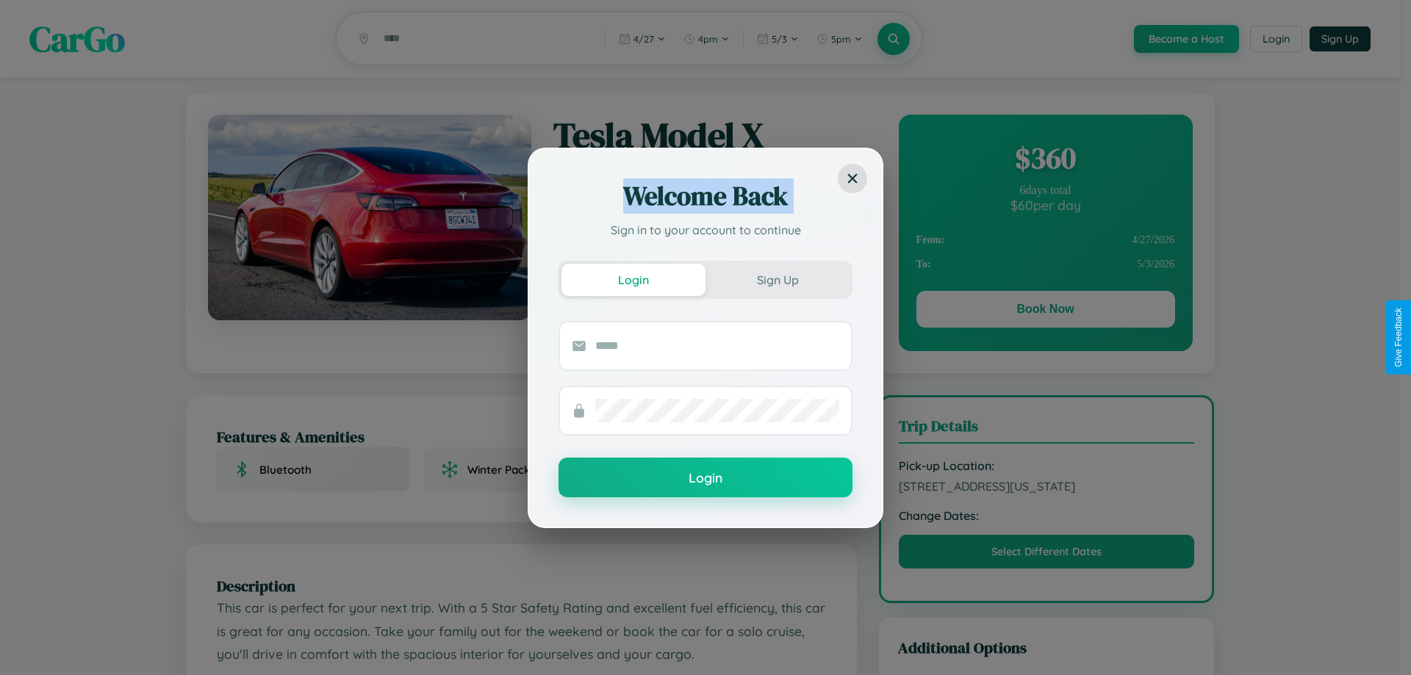
click at [1045, 160] on div "Welcome Back Sign in to your account to continue Login Sign Up Login" at bounding box center [705, 337] width 1411 height 675
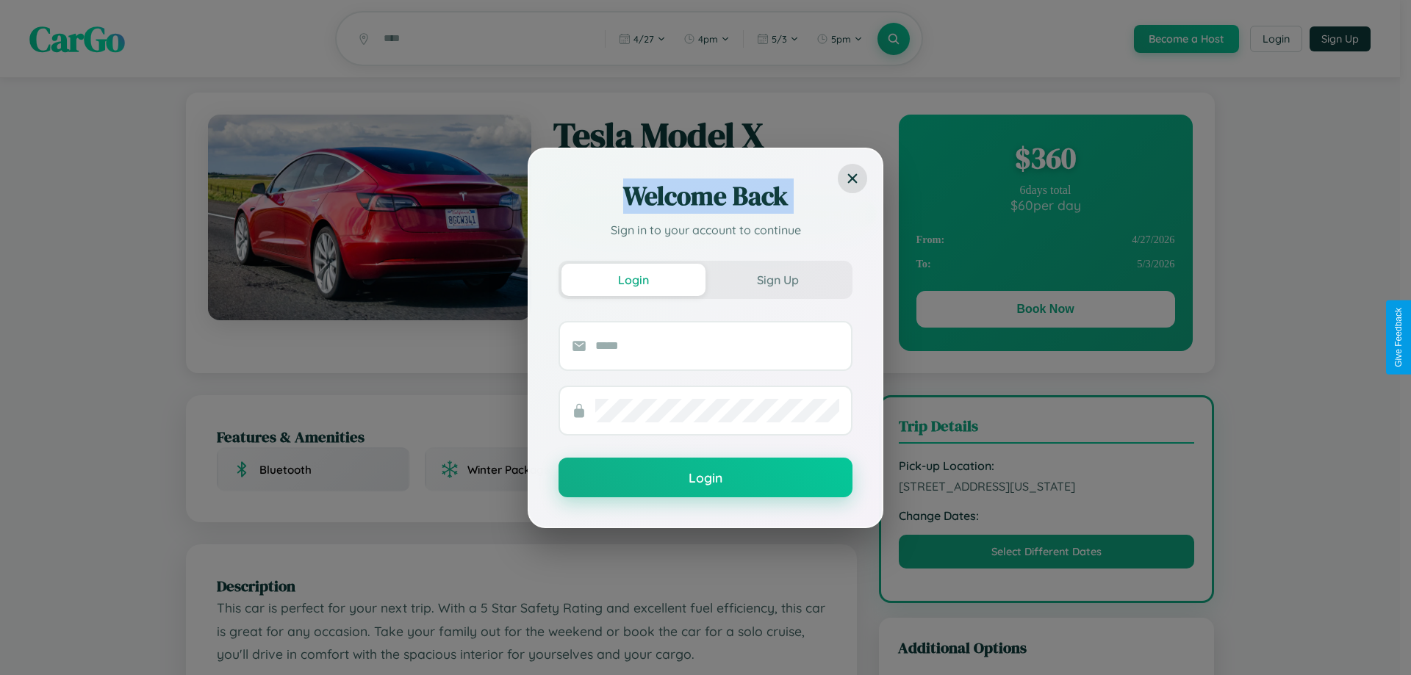
click at [1045, 160] on div "Welcome Back Sign in to your account to continue Login Sign Up Login" at bounding box center [705, 337] width 1411 height 675
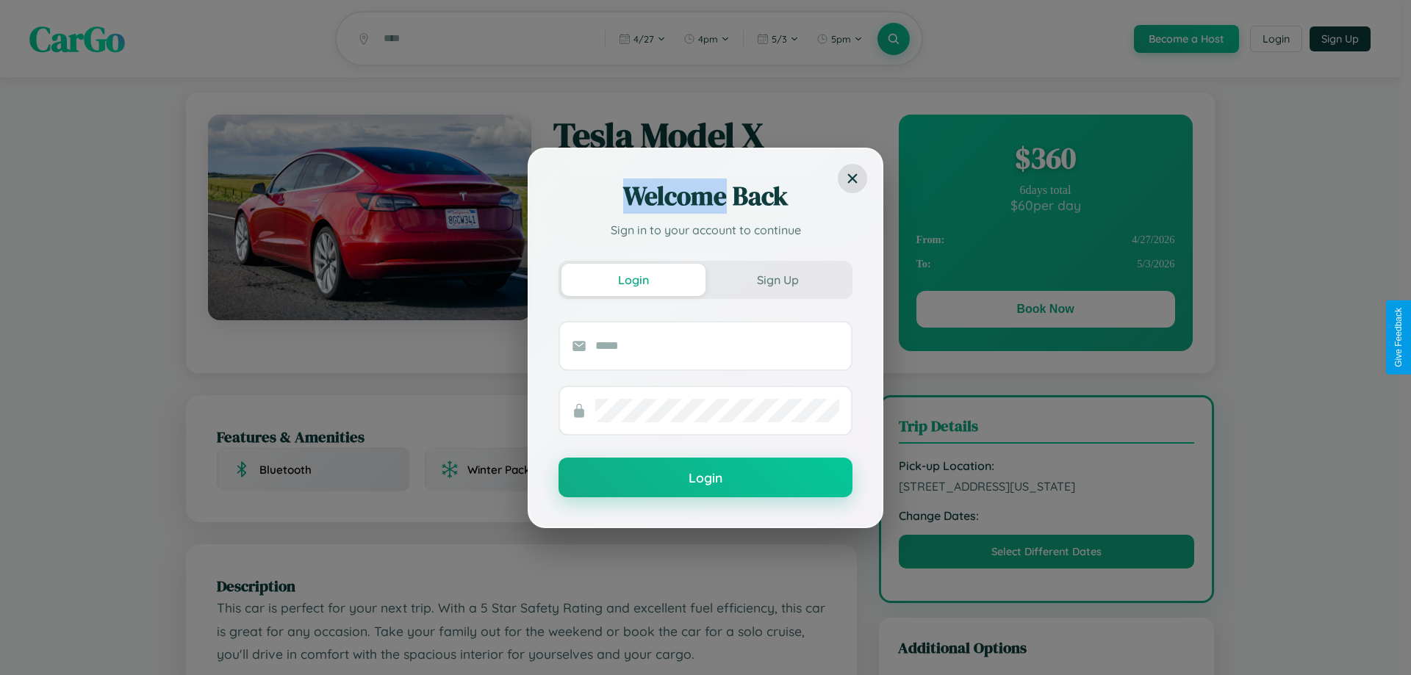
click at [1045, 160] on div "Welcome Back Sign in to your account to continue Login Sign Up Login" at bounding box center [705, 337] width 1411 height 675
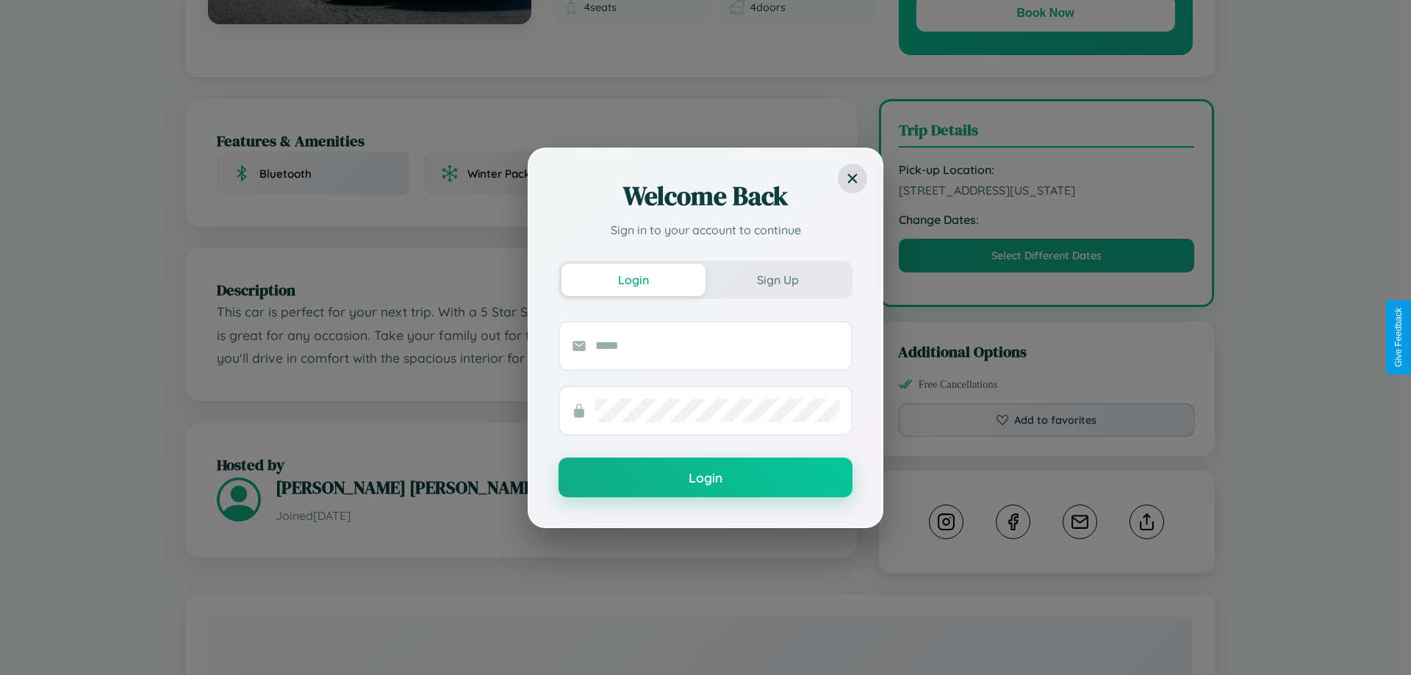
scroll to position [159, 0]
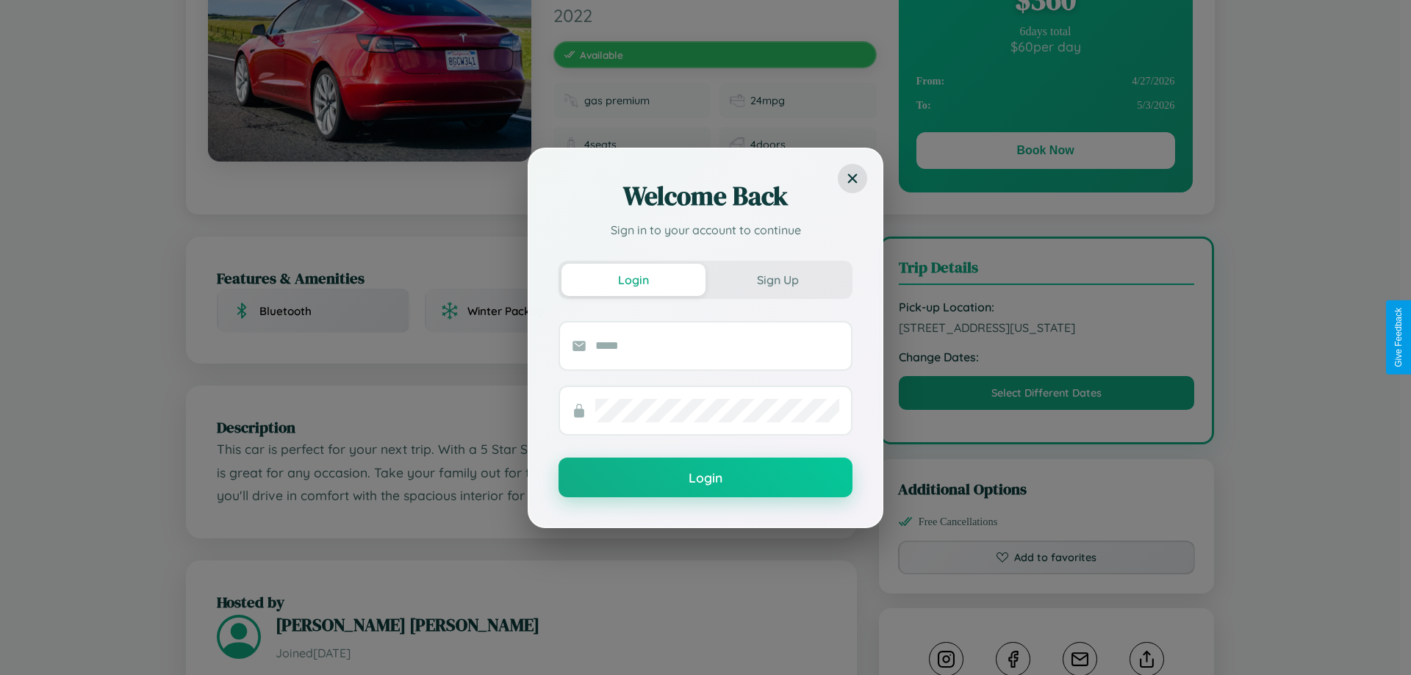
click at [1046, 337] on div "Welcome Back Sign in to your account to continue Login Sign Up Login" at bounding box center [705, 337] width 1411 height 675
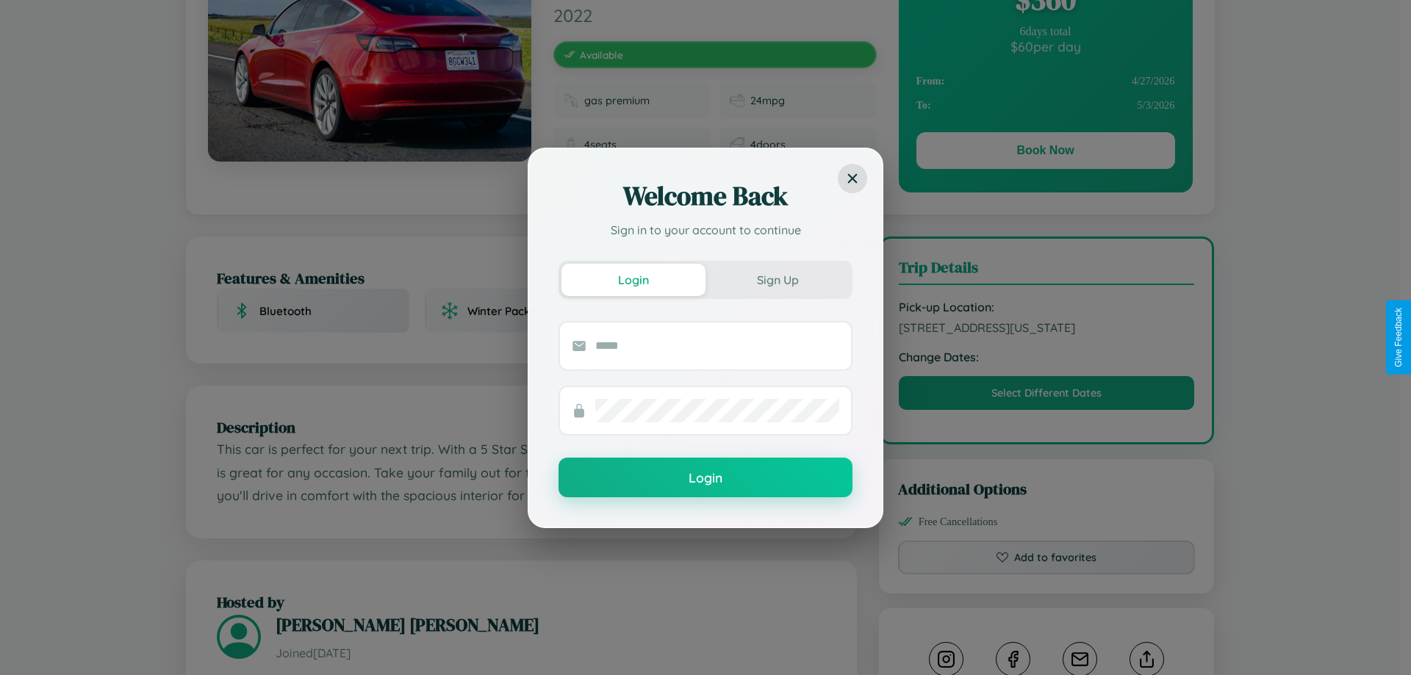
click at [1046, 337] on div "Welcome Back Sign in to your account to continue Login Sign Up Login" at bounding box center [705, 337] width 1411 height 675
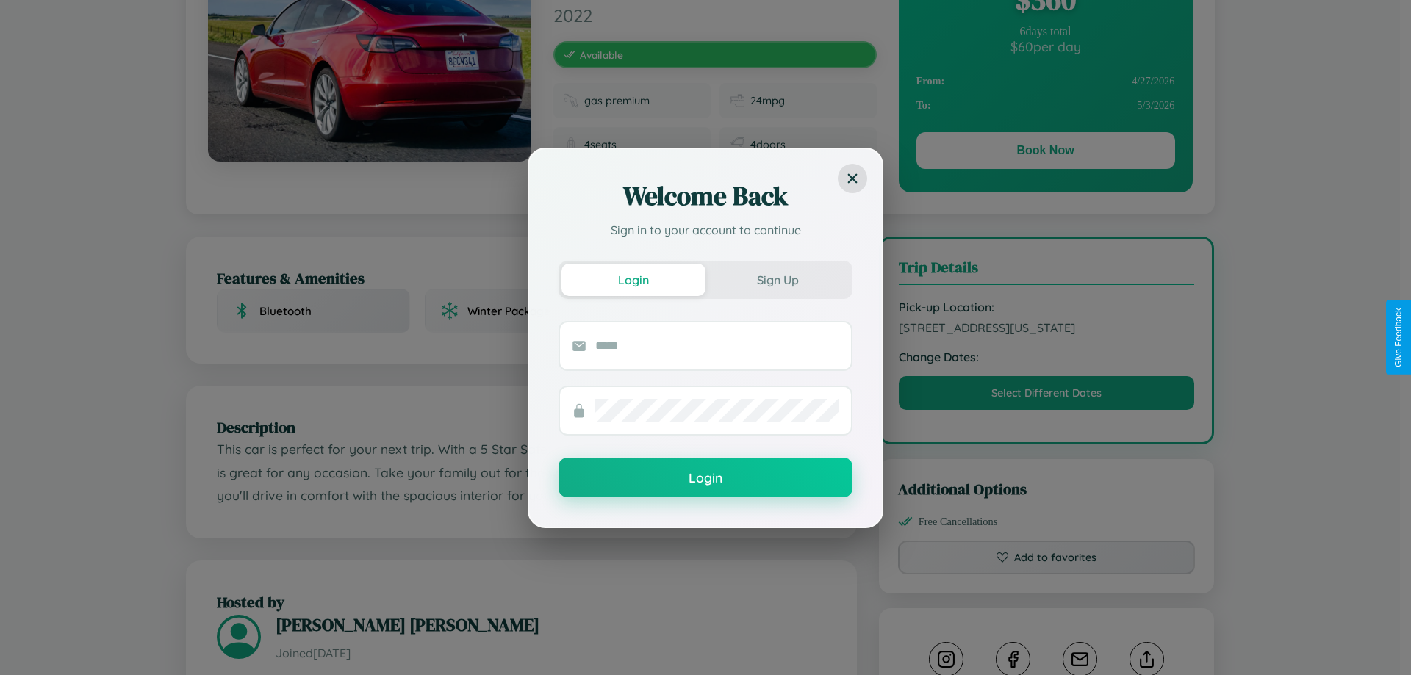
click at [1046, 337] on div "Welcome Back Sign in to your account to continue Login Sign Up Login" at bounding box center [705, 337] width 1411 height 675
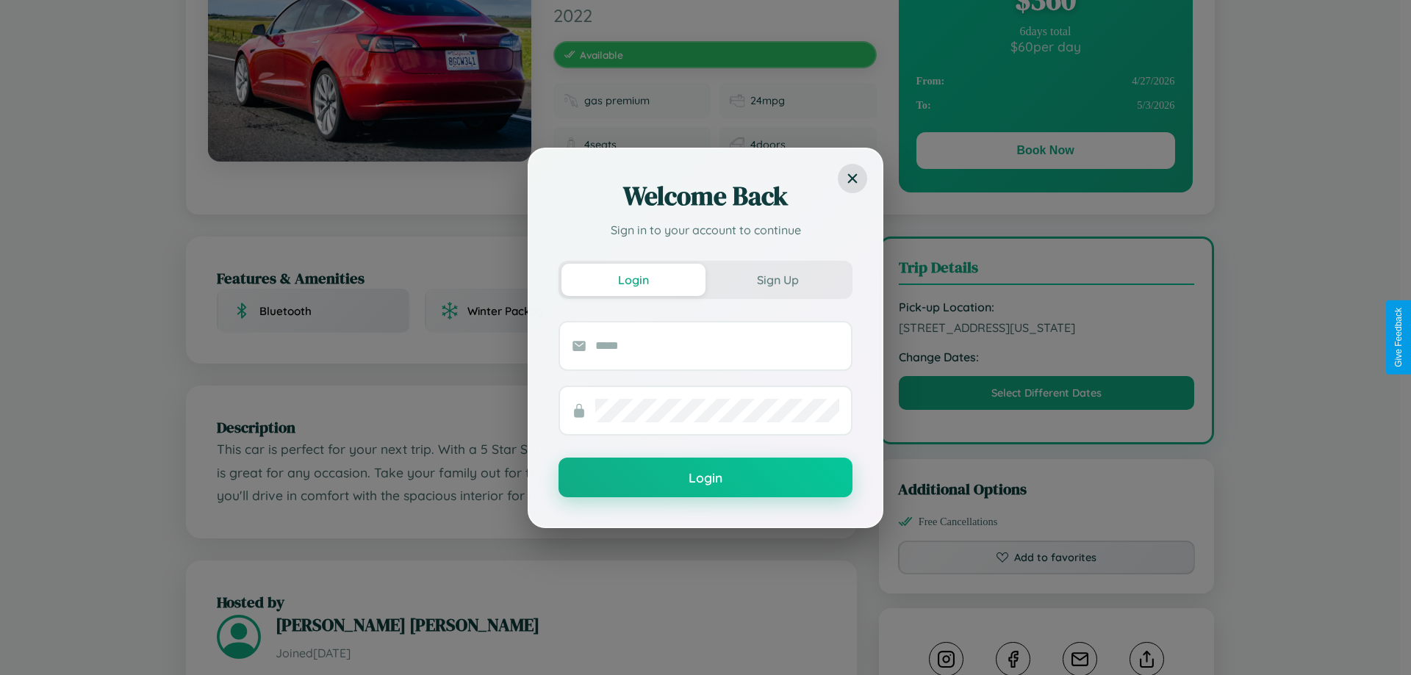
click at [1046, 337] on div "Welcome Back Sign in to your account to continue Login Sign Up Login" at bounding box center [705, 337] width 1411 height 675
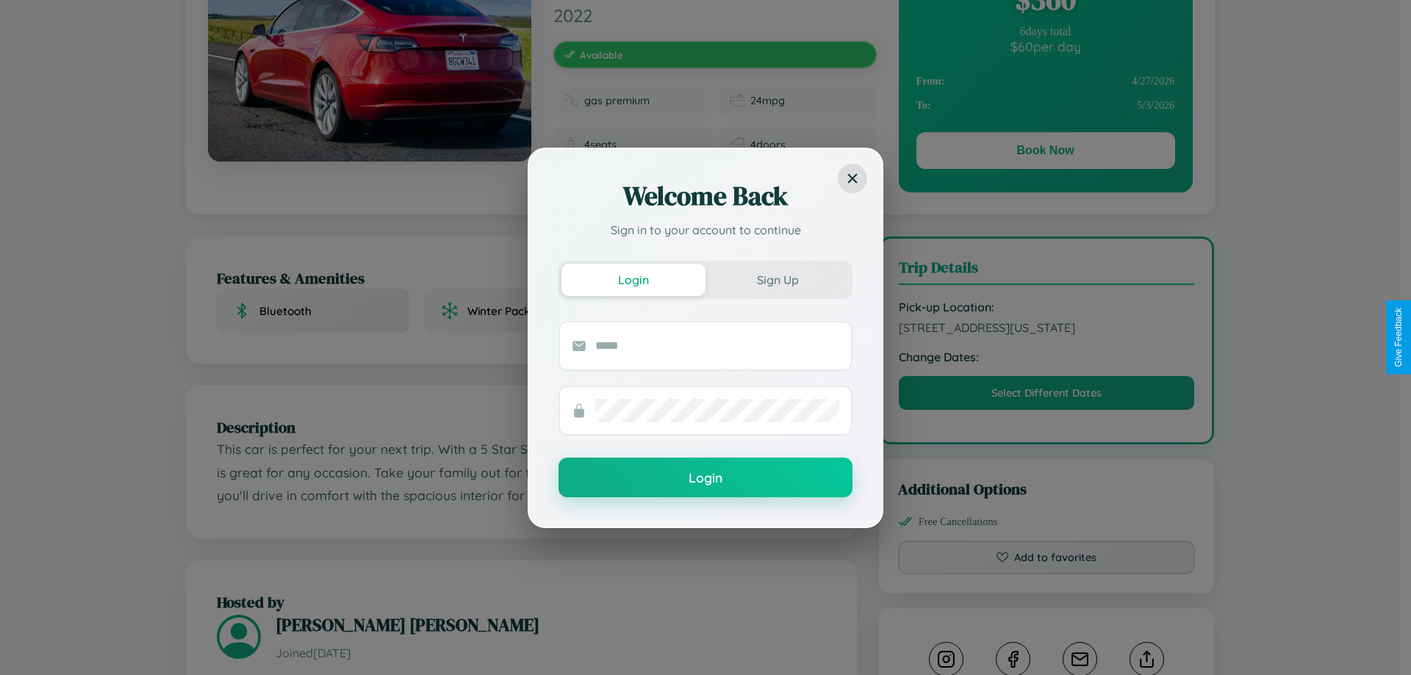
click at [1046, 337] on div "Welcome Back Sign in to your account to continue Login Sign Up Login" at bounding box center [705, 337] width 1411 height 675
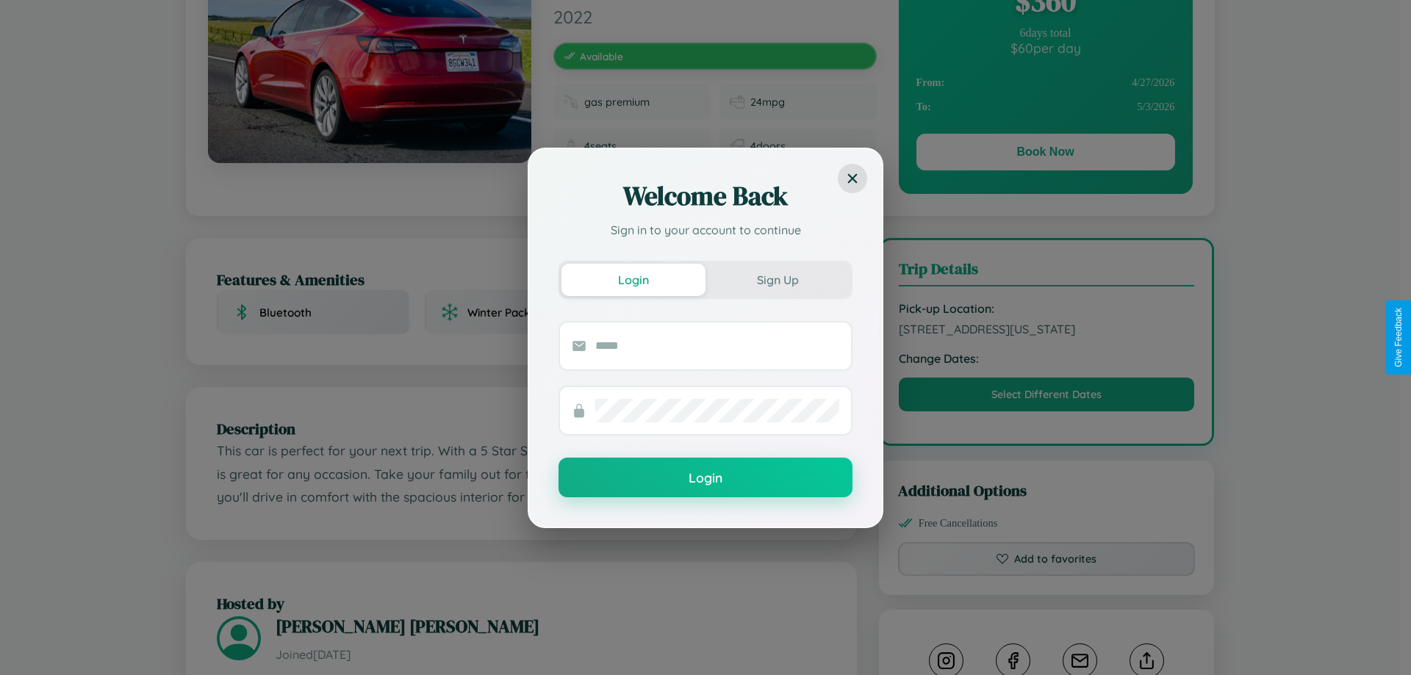
scroll to position [0, 0]
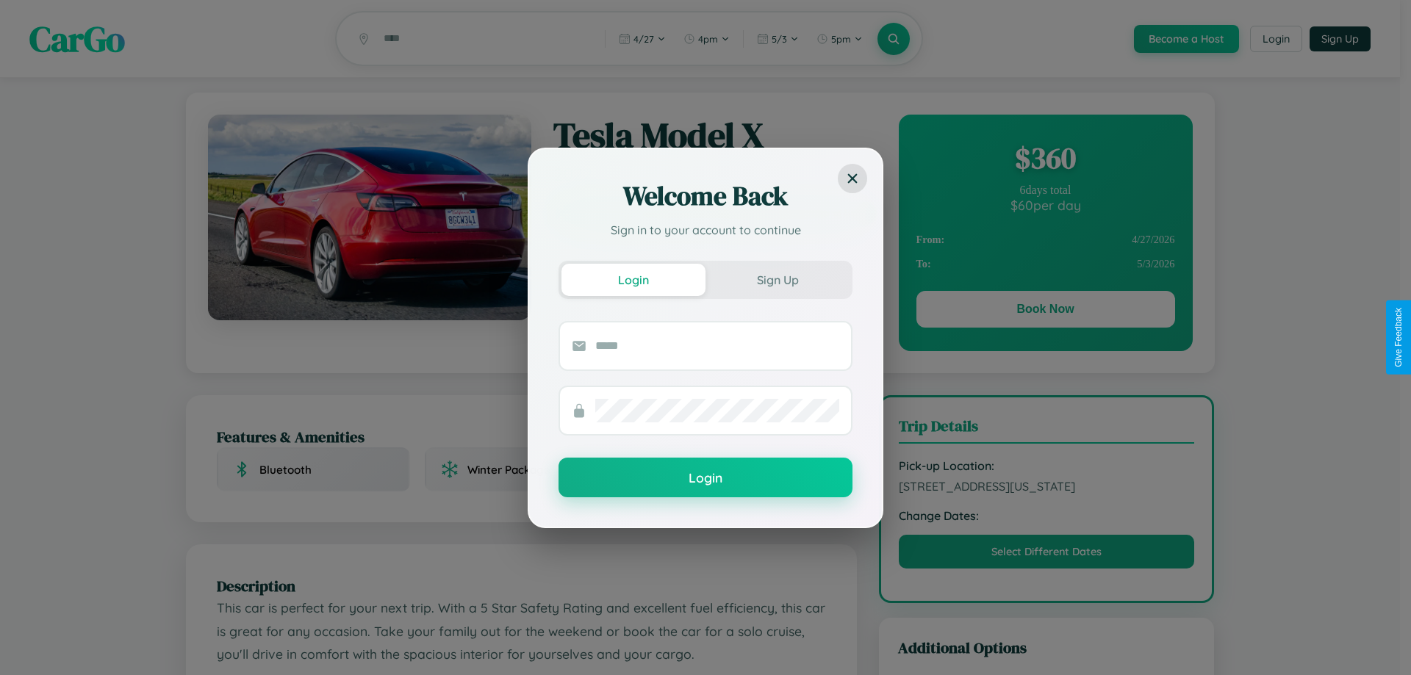
click at [1045, 312] on div "Welcome Back Sign in to your account to continue Login Sign Up Login" at bounding box center [705, 337] width 1411 height 675
